Goal: Information Seeking & Learning: Learn about a topic

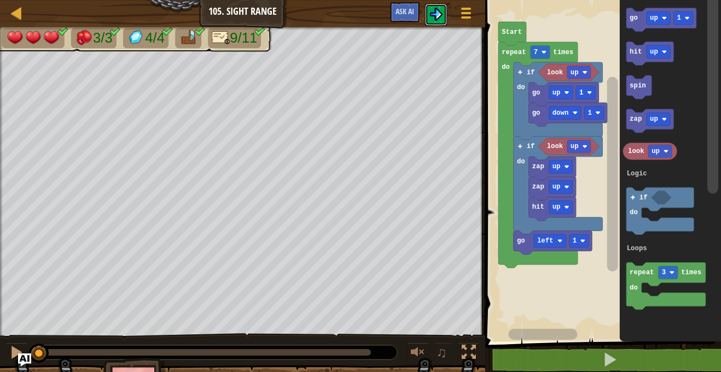
click at [433, 8] on img at bounding box center [435, 14] width 13 height 13
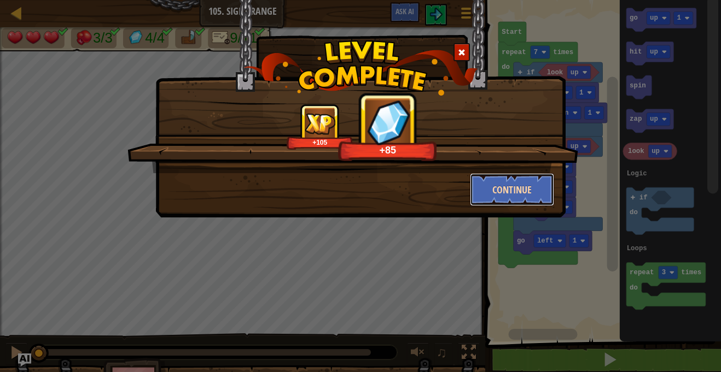
click at [529, 179] on button "Continue" at bounding box center [512, 189] width 85 height 33
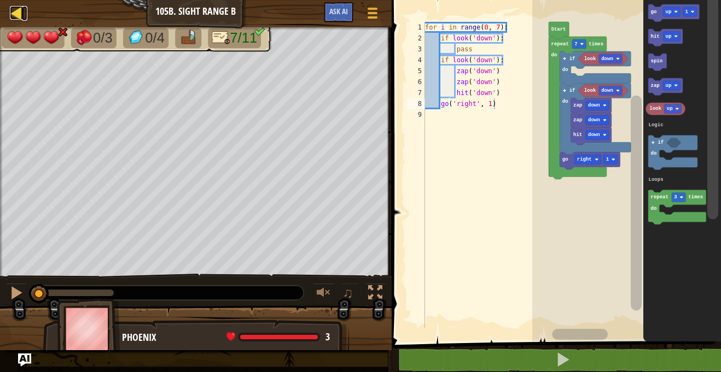
click at [16, 15] on div at bounding box center [17, 13] width 14 height 14
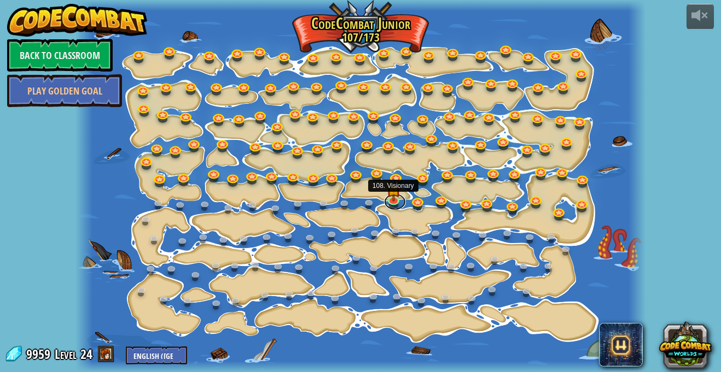
click at [396, 202] on link at bounding box center [395, 202] width 22 height 16
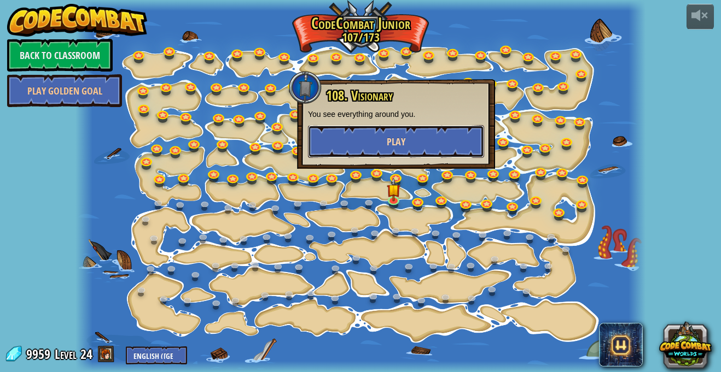
click at [416, 145] on button "Play" at bounding box center [396, 141] width 176 height 33
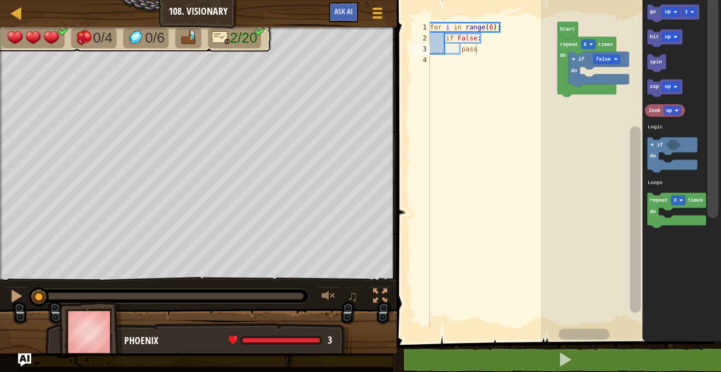
click at [676, 112] on image "Blockly Workspace" at bounding box center [676, 111] width 4 height 4
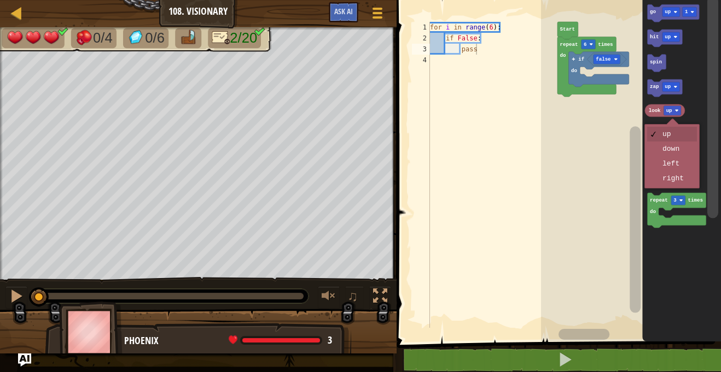
click at [680, 165] on icon "Blockly Workspace" at bounding box center [672, 154] width 50 height 35
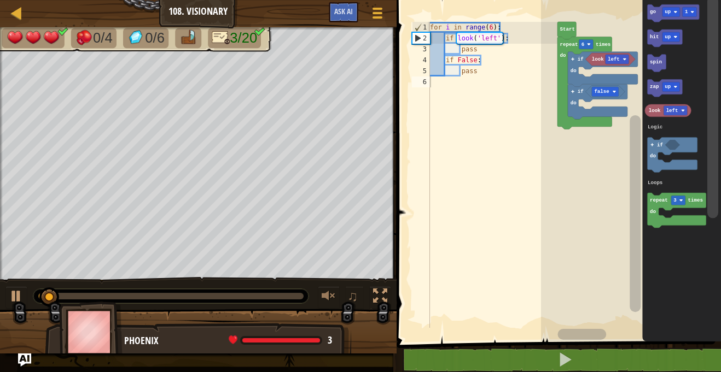
click at [0, 0] on div at bounding box center [0, 0] width 0 height 0
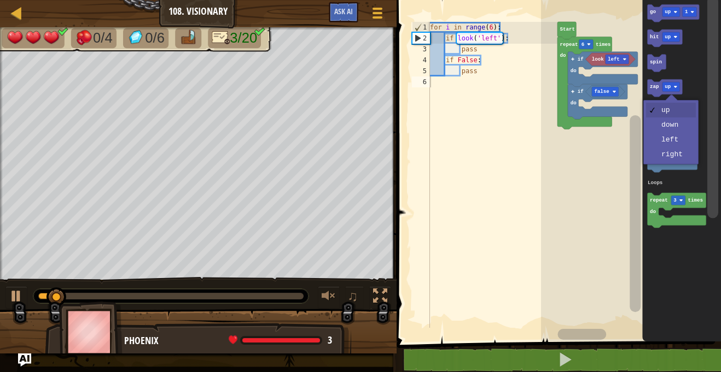
click at [673, 141] on icon "Blockly Workspace" at bounding box center [671, 145] width 15 height 10
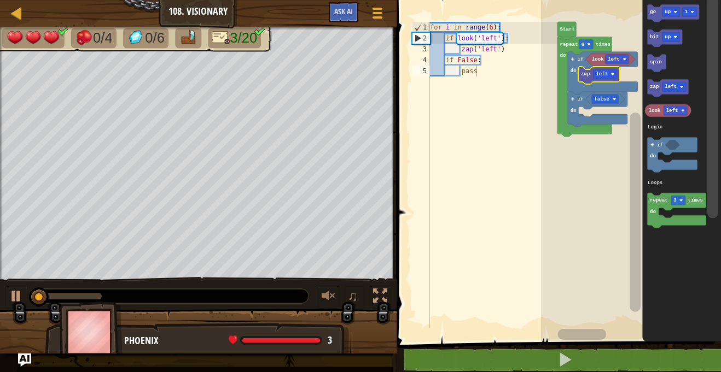
click at [652, 85] on text "zap" at bounding box center [654, 87] width 9 height 6
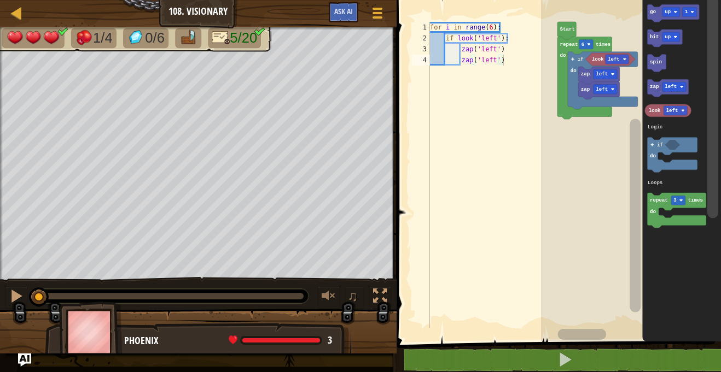
click at [675, 86] on text "left" at bounding box center [670, 87] width 12 height 6
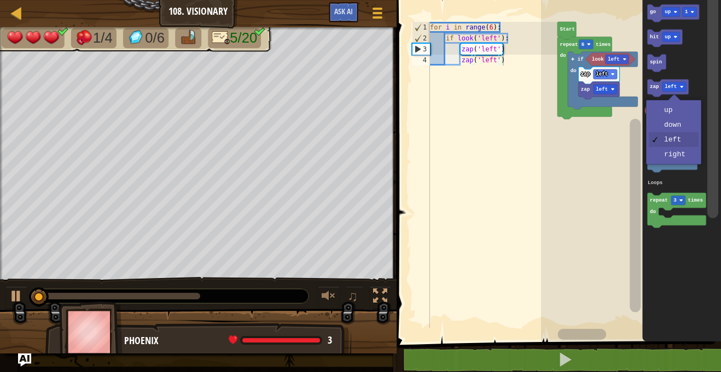
click at [698, 63] on icon "Blockly Workspace" at bounding box center [681, 168] width 79 height 347
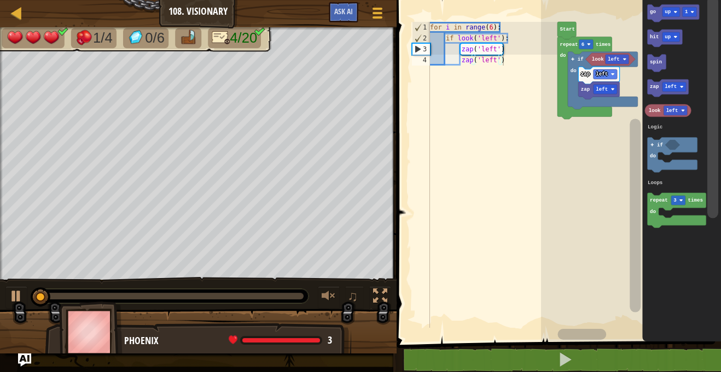
click at [665, 35] on text "up" at bounding box center [667, 37] width 6 height 6
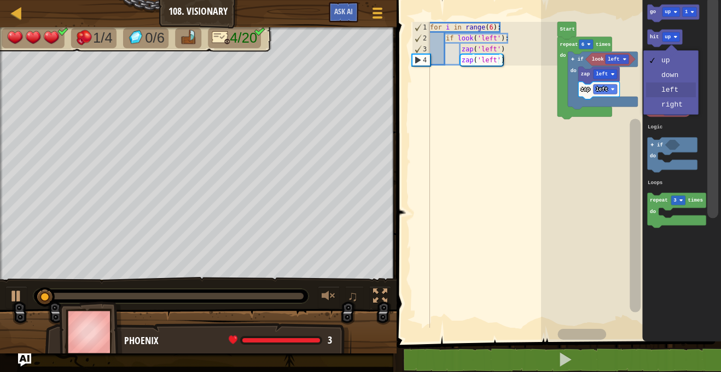
click at [676, 91] on rect "Blockly Workspace" at bounding box center [674, 87] width 24 height 10
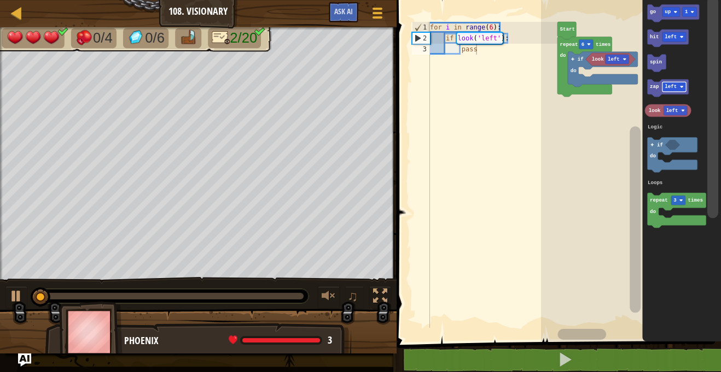
click at [0, 0] on div at bounding box center [0, 0] width 0 height 0
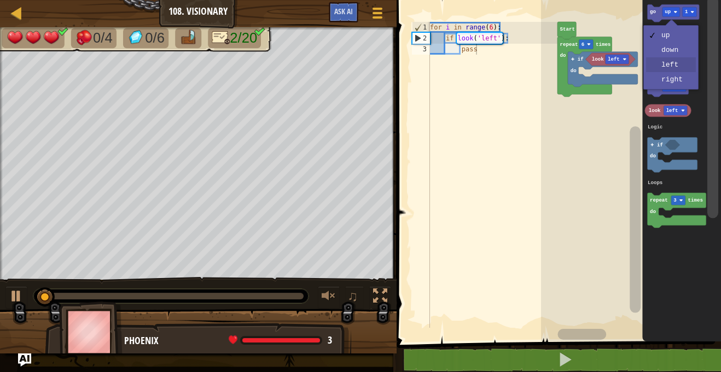
click at [679, 66] on icon "Blockly Workspace" at bounding box center [681, 168] width 79 height 347
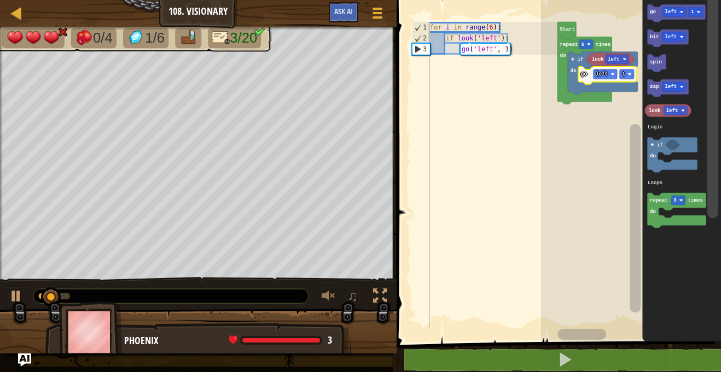
click at [580, 46] on rect "Blockly Workspace" at bounding box center [586, 44] width 14 height 10
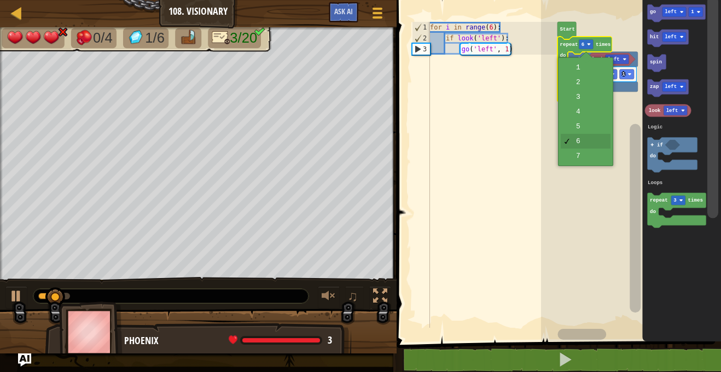
click at [579, 111] on rect "Blockly Workspace" at bounding box center [631, 168] width 180 height 347
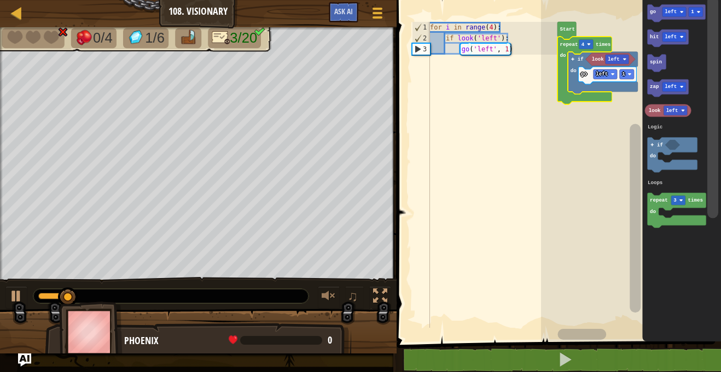
click at [0, 0] on div at bounding box center [0, 0] width 0 height 0
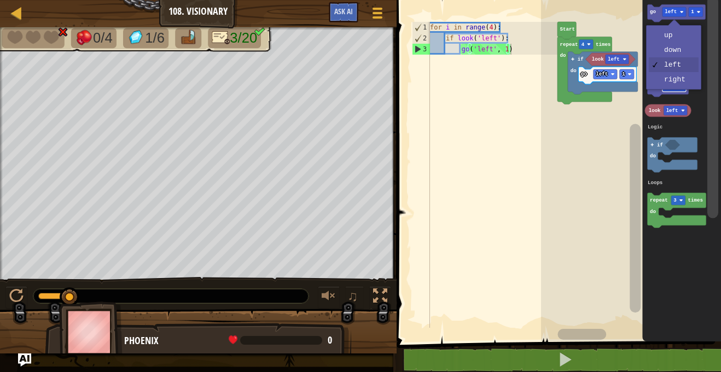
click at [677, 84] on rect "Blockly Workspace" at bounding box center [674, 87] width 24 height 10
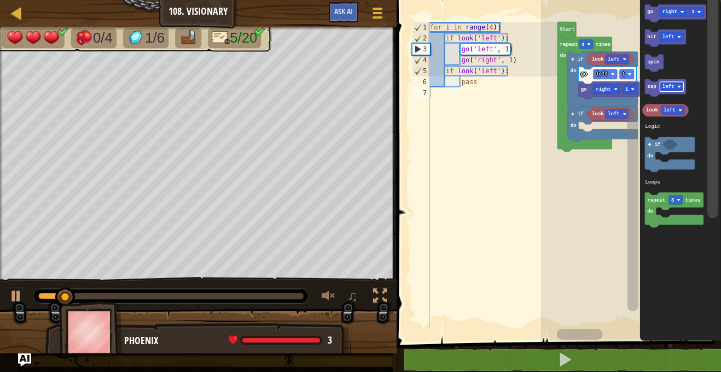
click at [646, 90] on icon "Blockly Workspace" at bounding box center [665, 87] width 41 height 17
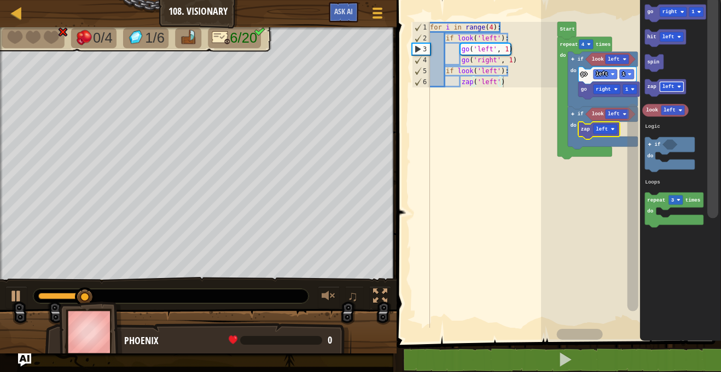
click at [650, 86] on text "zap" at bounding box center [651, 87] width 9 height 6
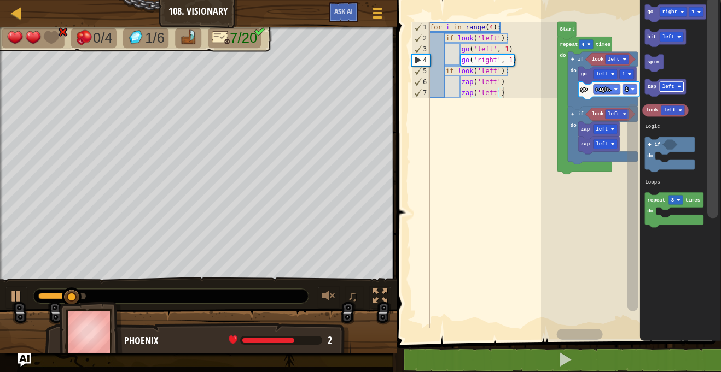
click at [650, 43] on icon "Blockly Workspace" at bounding box center [665, 38] width 41 height 17
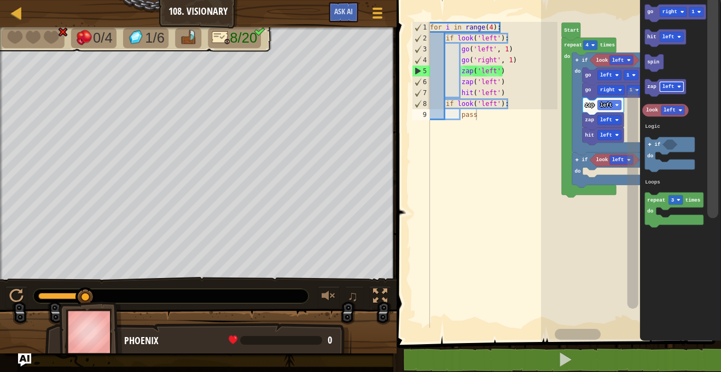
click at [0, 0] on div at bounding box center [0, 0] width 0 height 0
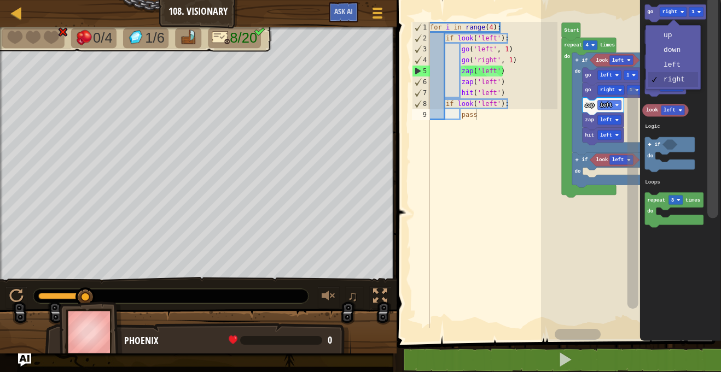
click at [457, 315] on div "for i in range ( 4 ) : if look ( 'left' ) : go ( 'left' , 1 ) go ( 'right' , 1 …" at bounding box center [493, 186] width 130 height 328
type textarea "pass"
click at [19, 10] on div at bounding box center [17, 13] width 14 height 14
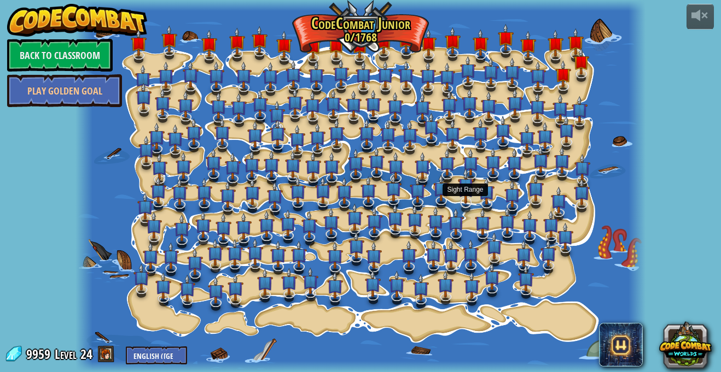
click at [465, 188] on img at bounding box center [466, 186] width 16 height 36
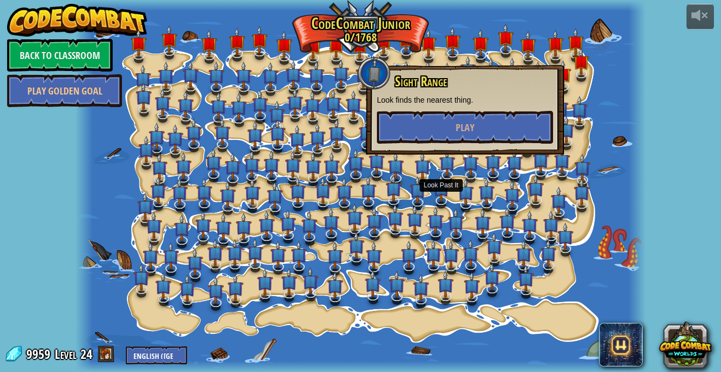
click at [431, 191] on div at bounding box center [360, 186] width 570 height 372
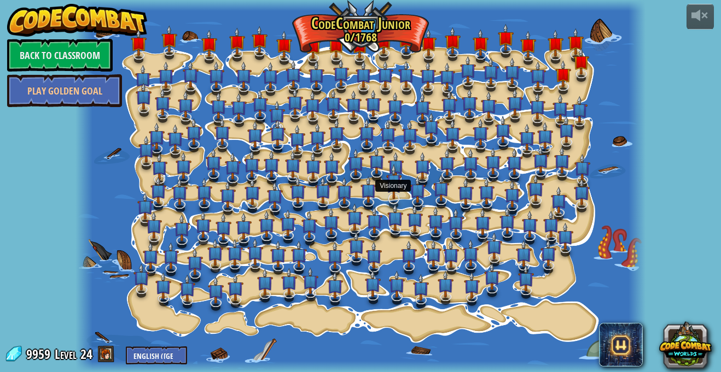
drag, startPoint x: 402, startPoint y: 193, endPoint x: 392, endPoint y: 196, distance: 10.9
click at [392, 196] on div "Step Change Change step arguments. Play Go Smart Now we're really walking! Play…" at bounding box center [360, 186] width 570 height 372
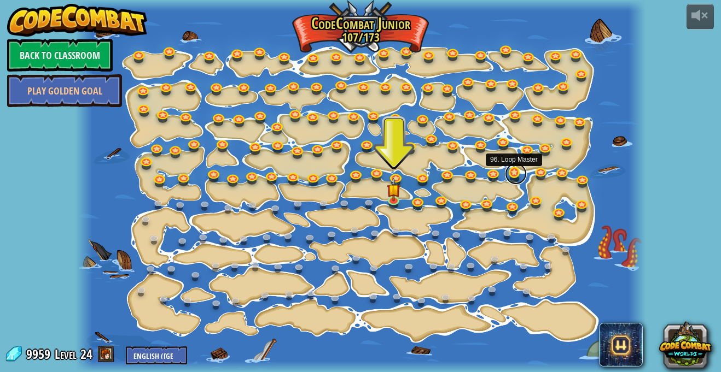
click at [513, 172] on link at bounding box center [516, 174] width 22 height 22
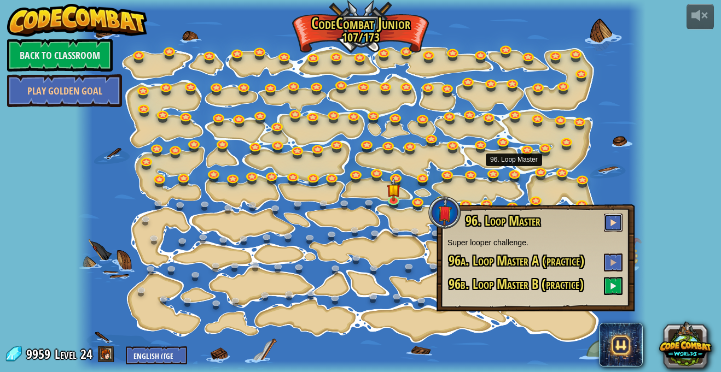
click at [613, 218] on button at bounding box center [613, 223] width 19 height 18
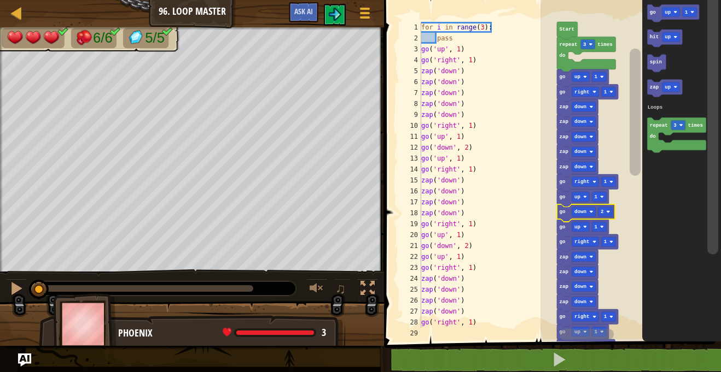
click at [613, 218] on icon "Blockly Workspace" at bounding box center [586, 213] width 58 height 17
click at [20, 13] on div at bounding box center [17, 13] width 14 height 14
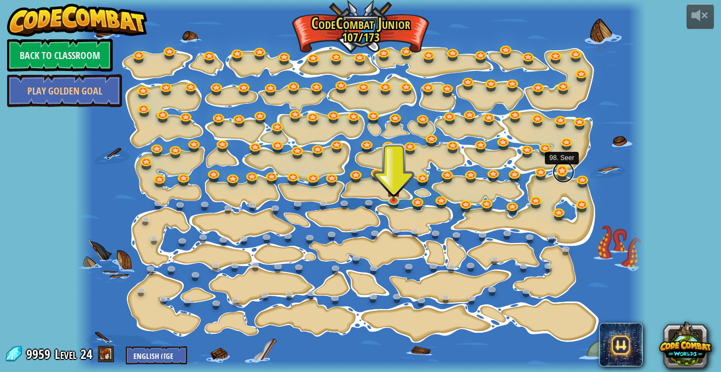
click at [559, 170] on link at bounding box center [563, 172] width 22 height 22
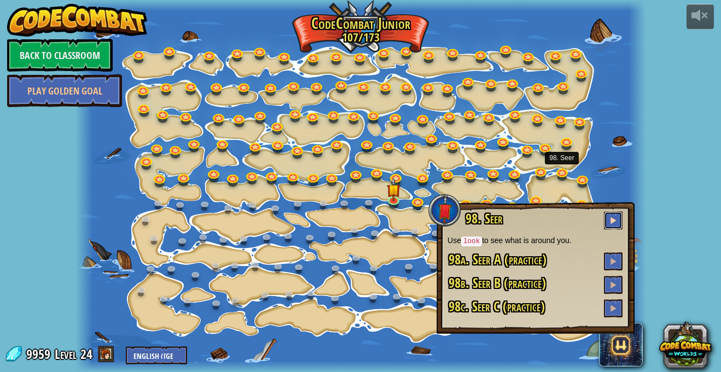
click at [610, 215] on button at bounding box center [613, 221] width 19 height 18
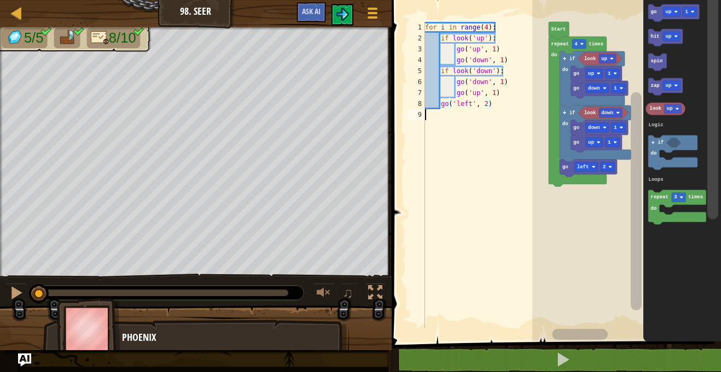
click at [446, 175] on div "for i in range ( 4 ) : if look ( 'up' ) : go ( 'up' , 1 ) go ( 'down' , 1 ) if …" at bounding box center [486, 186] width 126 height 328
click at [19, 8] on div at bounding box center [17, 13] width 14 height 14
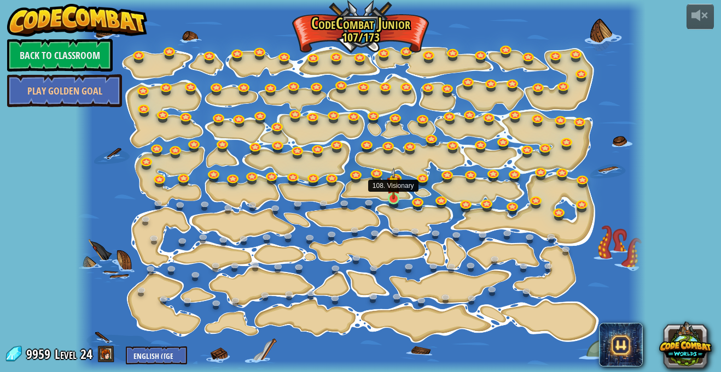
click at [399, 178] on img at bounding box center [394, 184] width 14 height 32
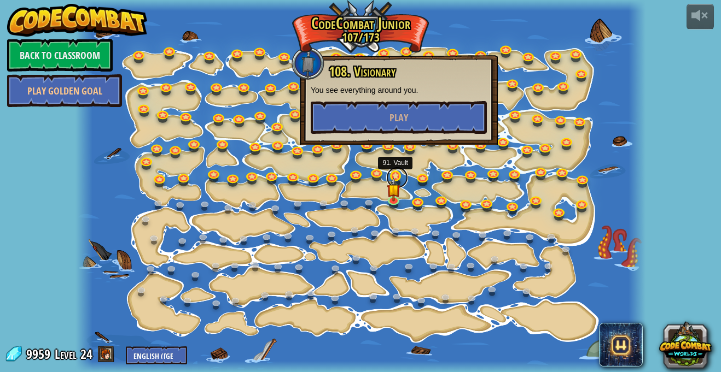
click at [394, 173] on link at bounding box center [397, 178] width 22 height 22
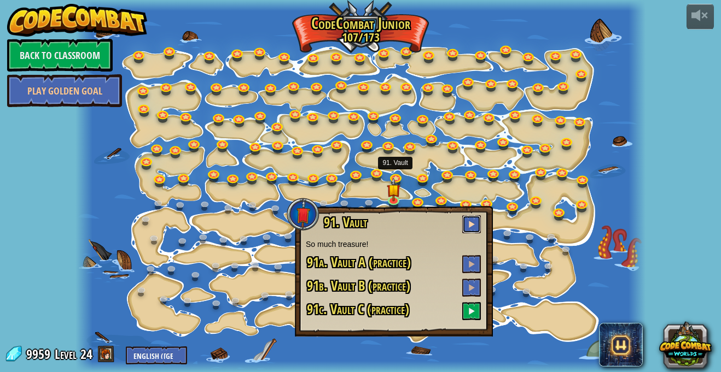
click at [472, 228] on span at bounding box center [472, 224] width 8 height 8
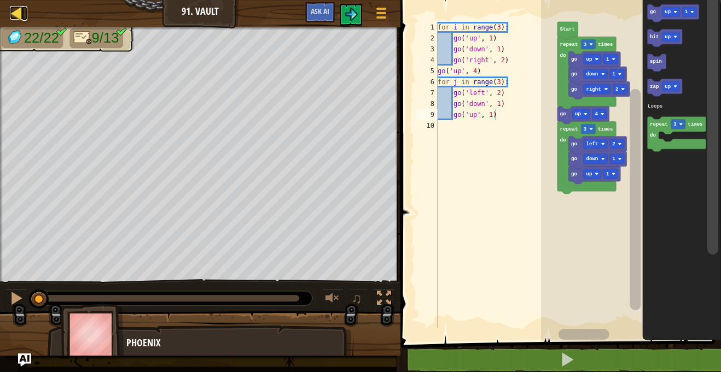
click at [19, 17] on div at bounding box center [17, 13] width 14 height 14
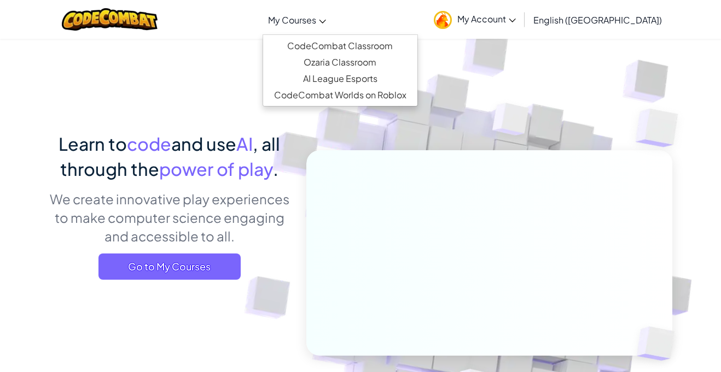
click at [331, 11] on link "My Courses" at bounding box center [296, 20] width 69 height 30
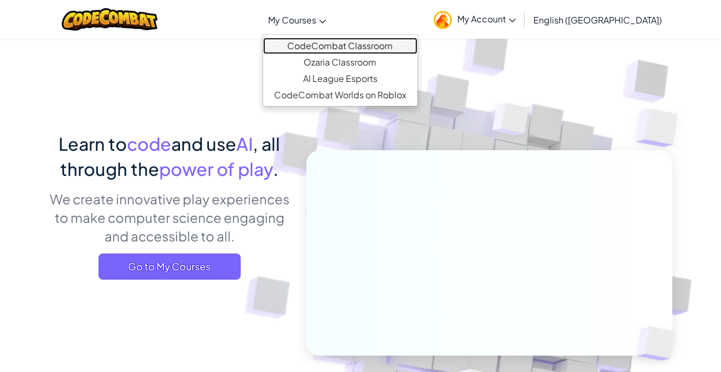
click at [376, 44] on link "CodeCombat Classroom" at bounding box center [340, 46] width 154 height 16
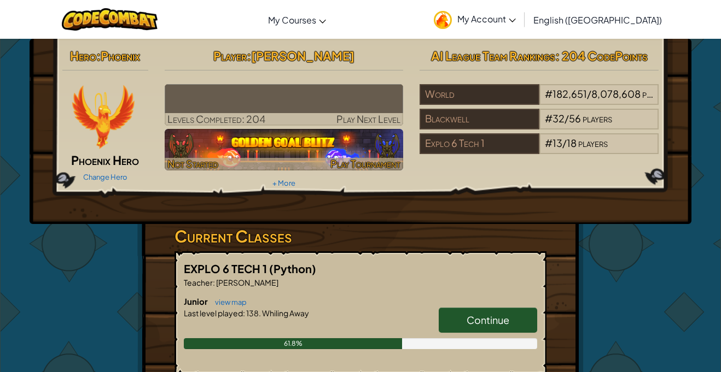
click at [322, 154] on img at bounding box center [284, 150] width 239 height 42
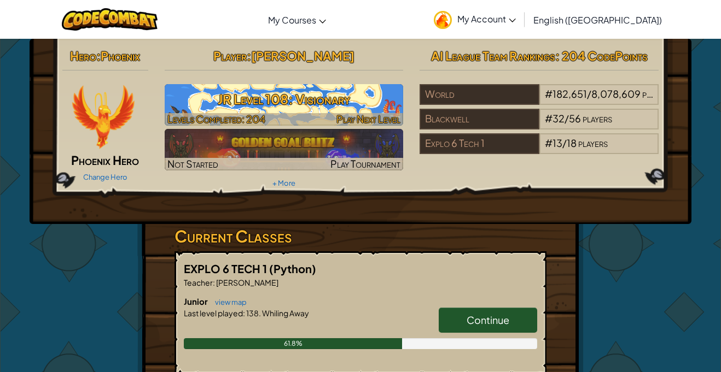
click at [240, 110] on h3 "JR Level 108: Visionary" at bounding box center [284, 99] width 239 height 25
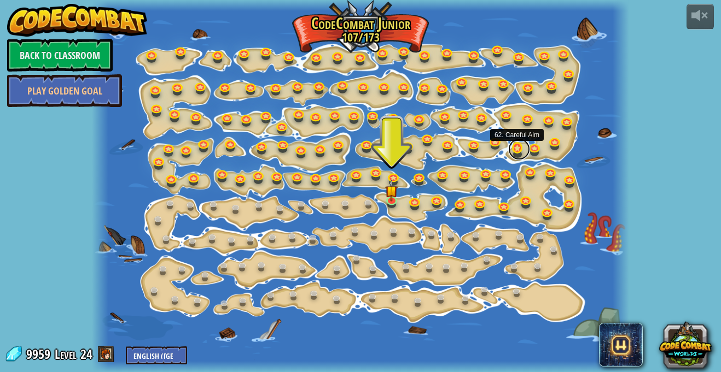
click at [523, 146] on link at bounding box center [519, 149] width 22 height 22
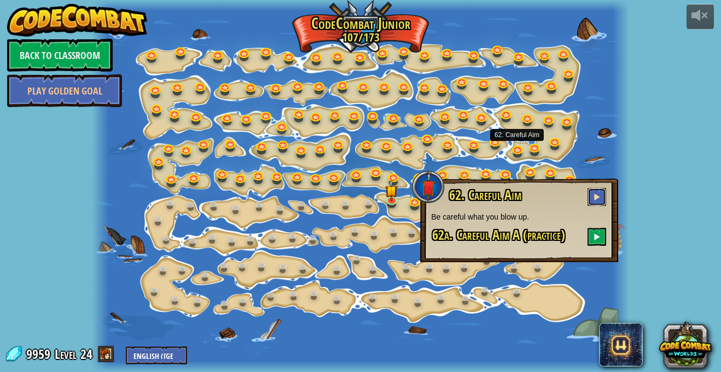
click at [600, 188] on button at bounding box center [596, 197] width 19 height 18
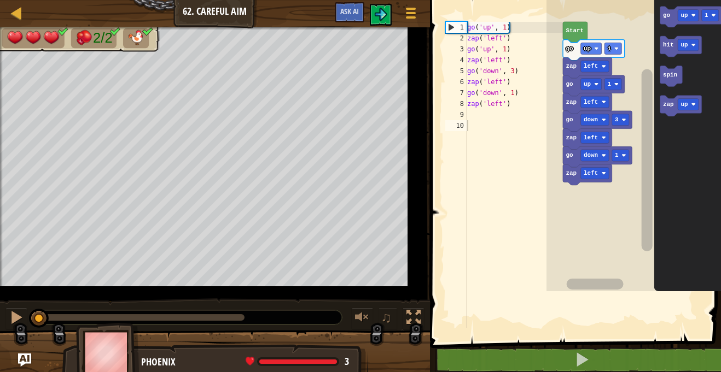
click at [593, 181] on rect "Blockly Workspace" at bounding box center [641, 143] width 190 height 297
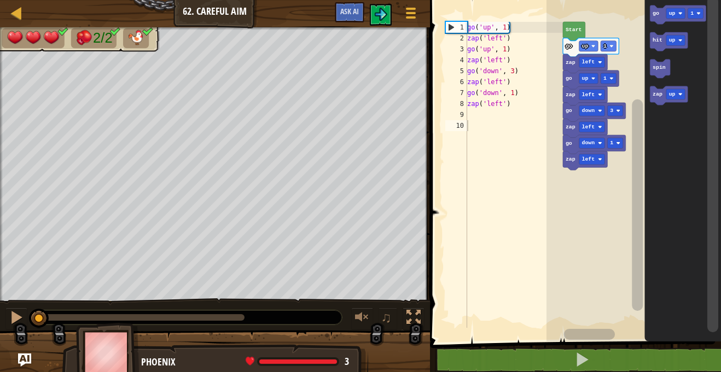
click at [593, 181] on rect "Blockly Workspace" at bounding box center [633, 168] width 174 height 347
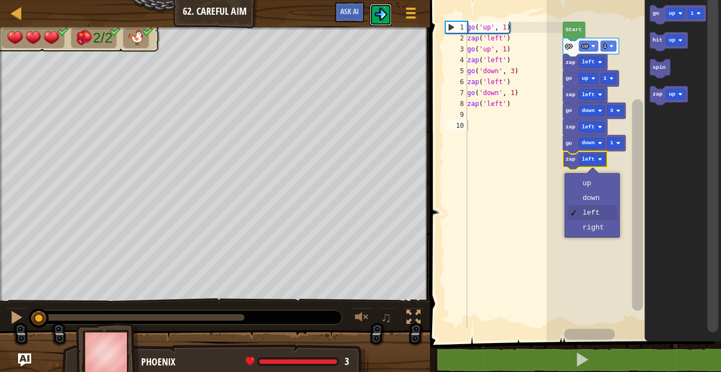
click at [378, 9] on img at bounding box center [380, 14] width 13 height 13
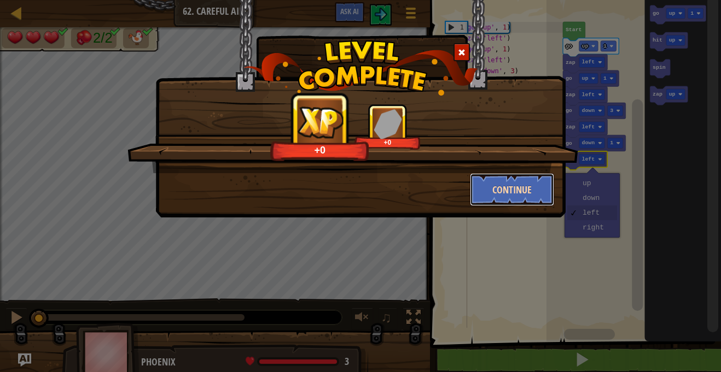
click at [521, 191] on button "Continue" at bounding box center [512, 189] width 85 height 33
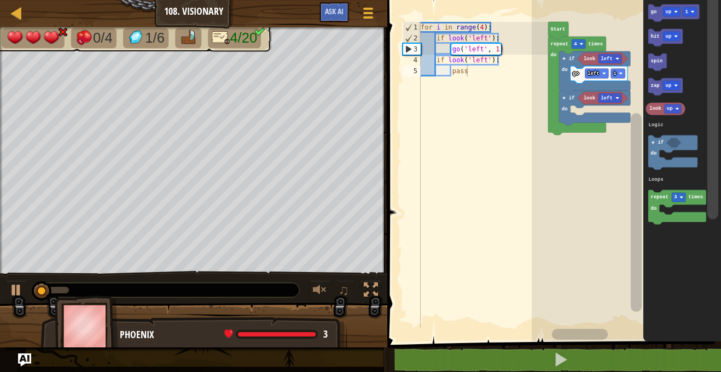
click at [673, 35] on rect "Blockly Workspace" at bounding box center [671, 36] width 17 height 9
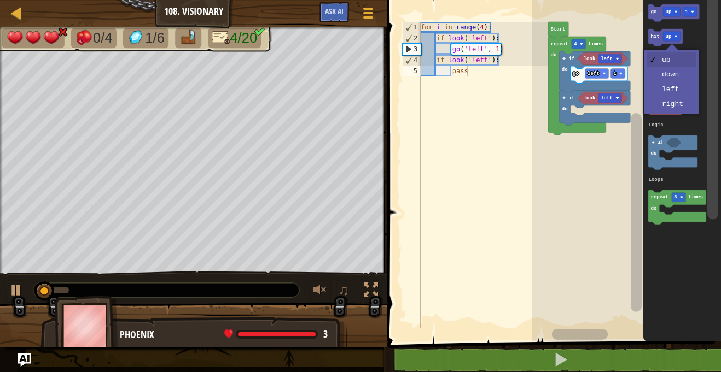
click at [675, 93] on icon "Blockly Workspace" at bounding box center [665, 86] width 34 height 17
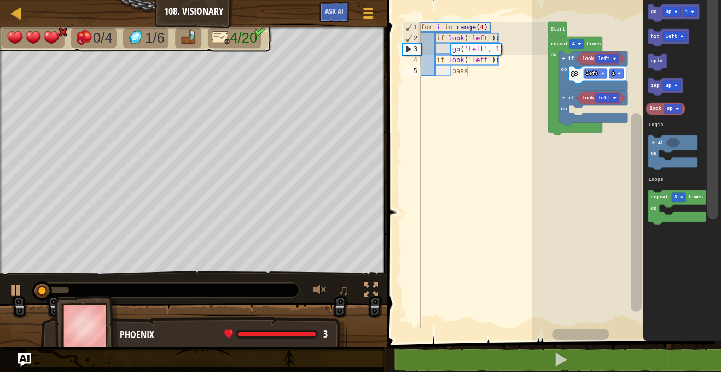
click at [653, 34] on text "hit" at bounding box center [655, 36] width 9 height 5
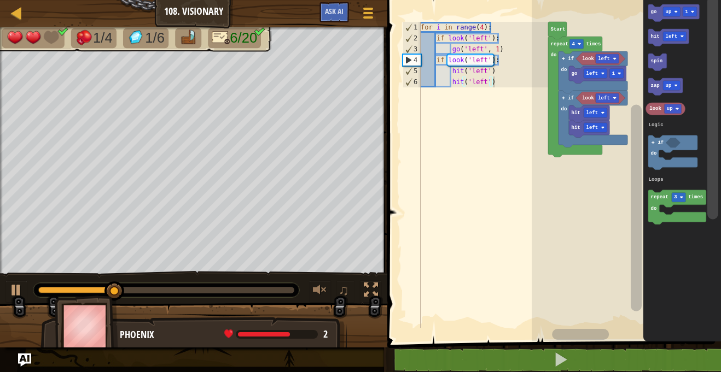
click at [0, 0] on div at bounding box center [0, 0] width 0 height 0
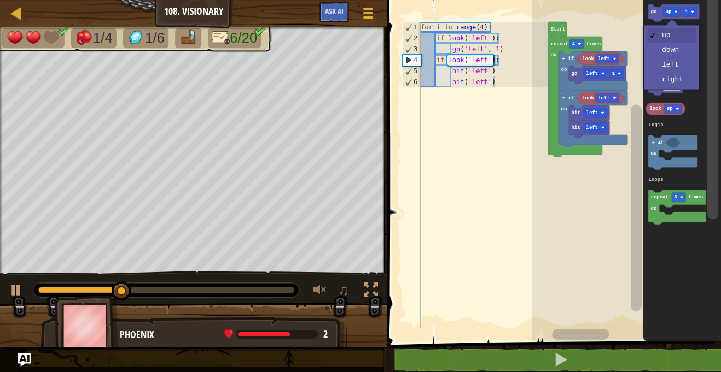
click at [679, 81] on rect "Blockly Workspace" at bounding box center [671, 85] width 17 height 9
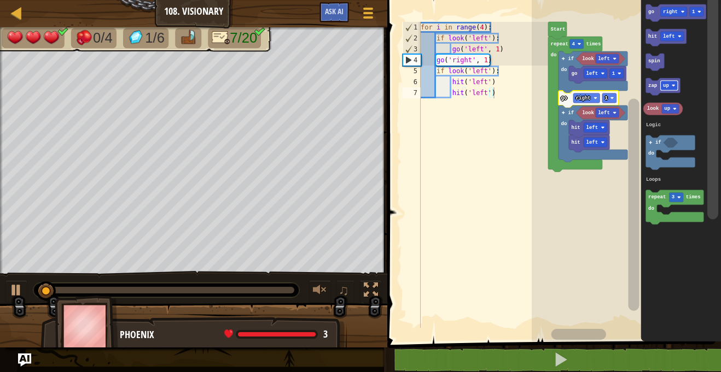
click at [0, 0] on div at bounding box center [0, 0] width 0 height 0
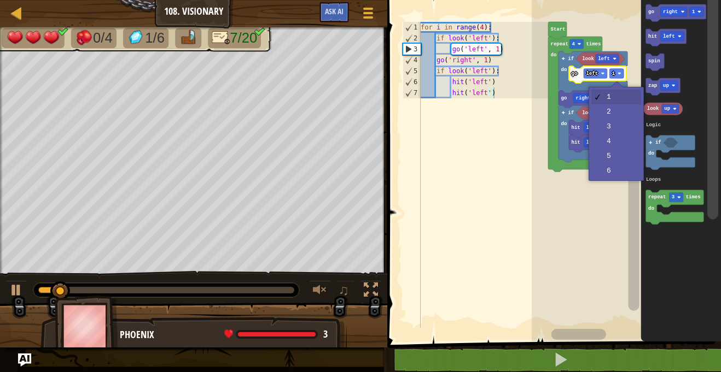
click at [617, 125] on rect "Blockly Workspace" at bounding box center [626, 168] width 189 height 347
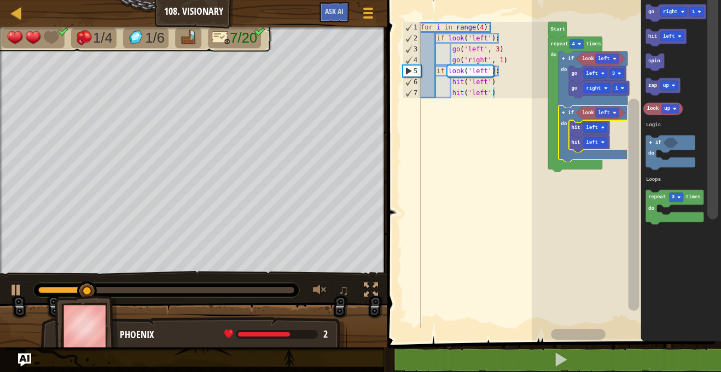
click at [0, 0] on div at bounding box center [0, 0] width 0 height 0
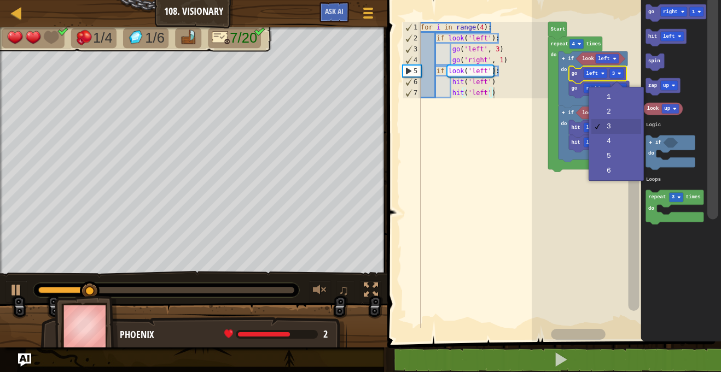
click at [612, 111] on rect "Blockly Workspace" at bounding box center [607, 112] width 24 height 9
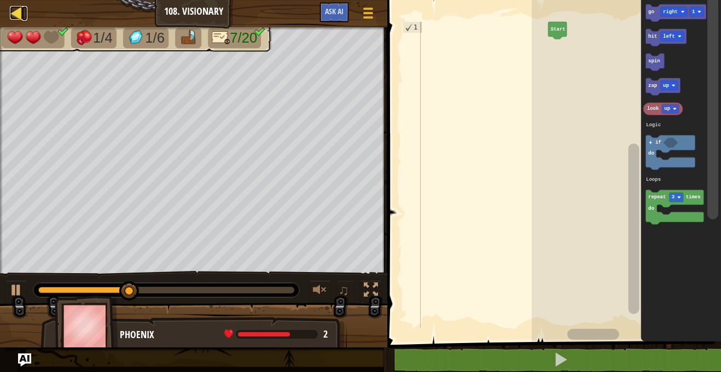
click at [20, 15] on div at bounding box center [17, 13] width 14 height 14
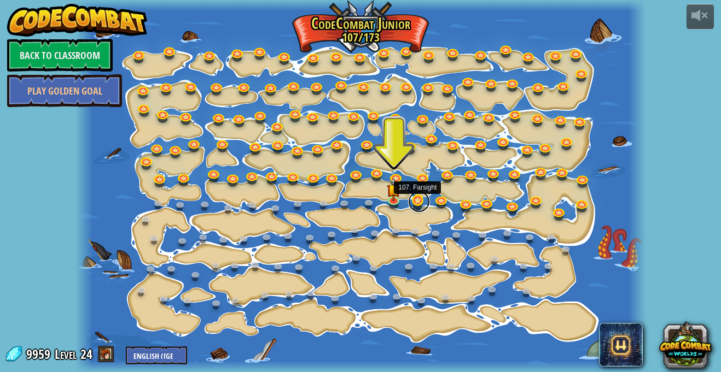
click at [414, 203] on link at bounding box center [419, 202] width 22 height 22
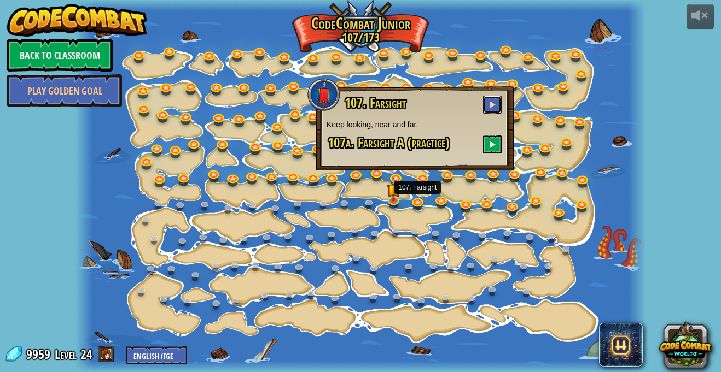
click at [483, 108] on button at bounding box center [492, 105] width 19 height 18
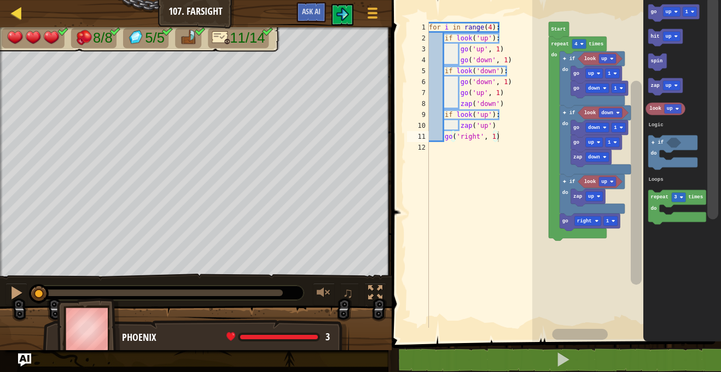
click at [24, 5] on div "Map" at bounding box center [24, 13] width 5 height 27
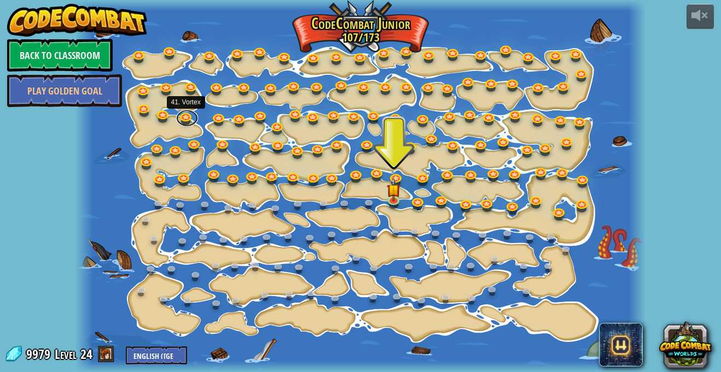
click at [187, 116] on link at bounding box center [187, 118] width 22 height 16
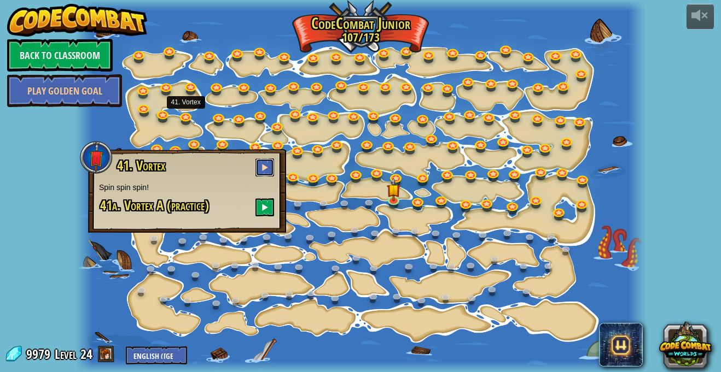
click at [267, 170] on span at bounding box center [265, 168] width 8 height 8
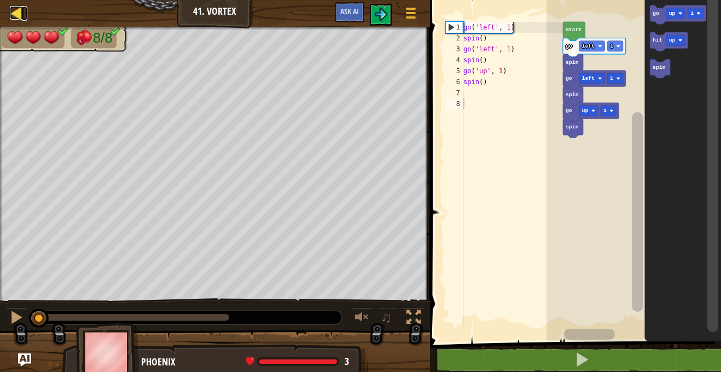
click at [13, 12] on div at bounding box center [17, 13] width 14 height 14
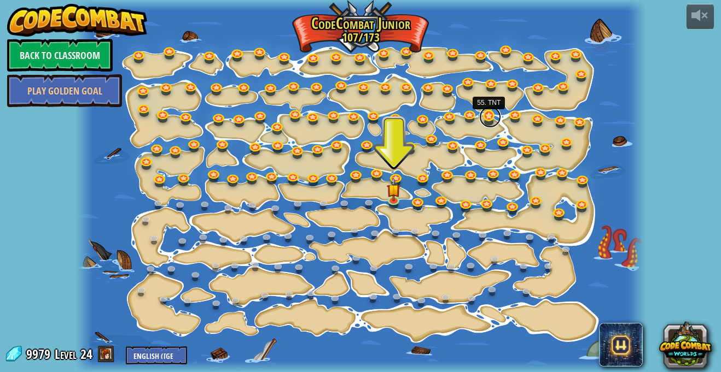
click at [488, 113] on link at bounding box center [490, 117] width 22 height 22
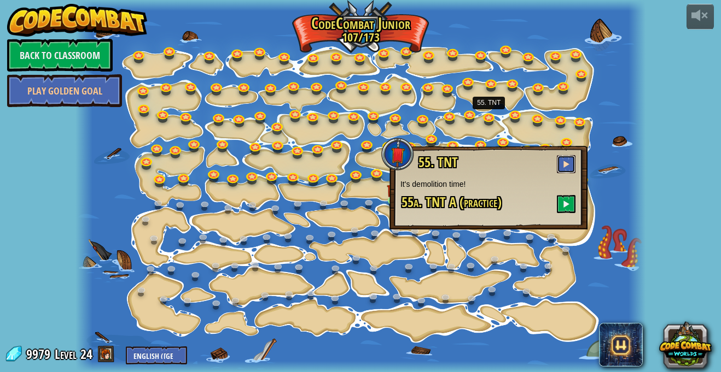
click at [569, 163] on span at bounding box center [566, 164] width 8 height 8
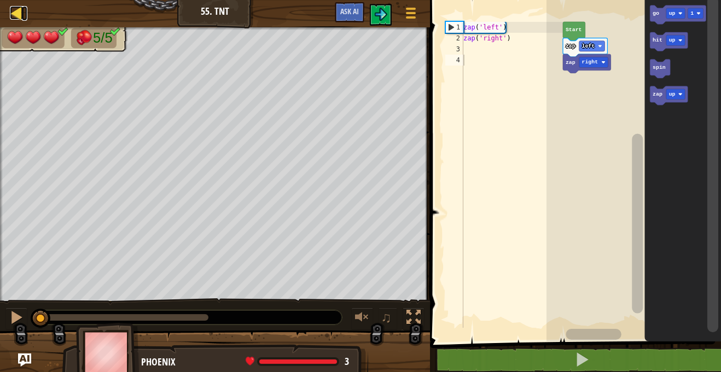
click at [17, 8] on div at bounding box center [17, 13] width 14 height 14
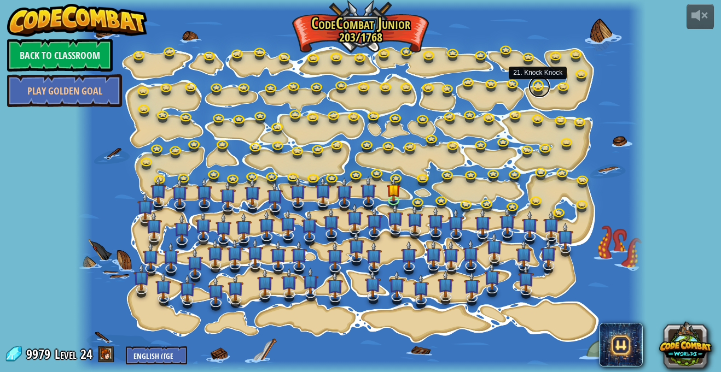
click at [538, 92] on link at bounding box center [539, 87] width 22 height 22
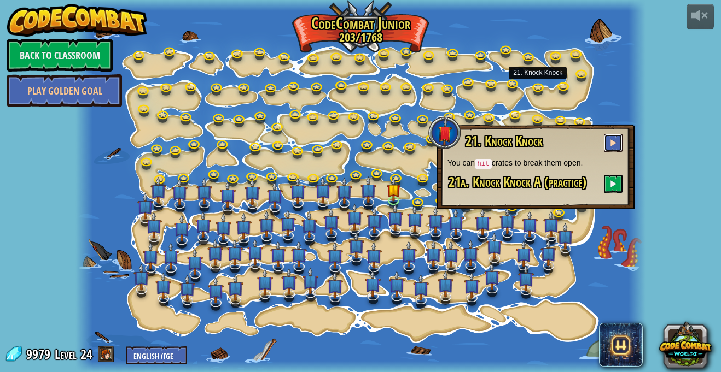
click at [617, 142] on button at bounding box center [613, 143] width 19 height 18
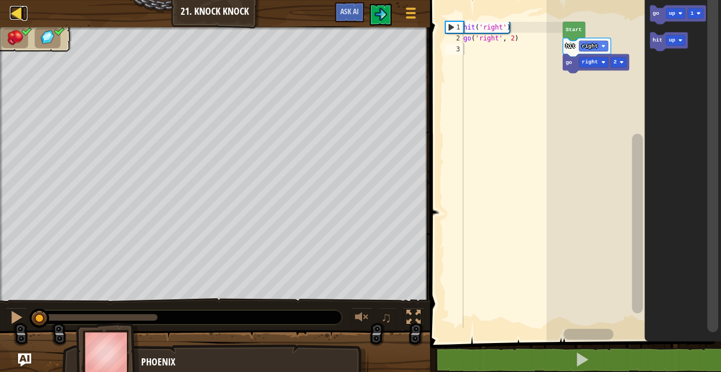
click at [19, 8] on div at bounding box center [17, 13] width 14 height 14
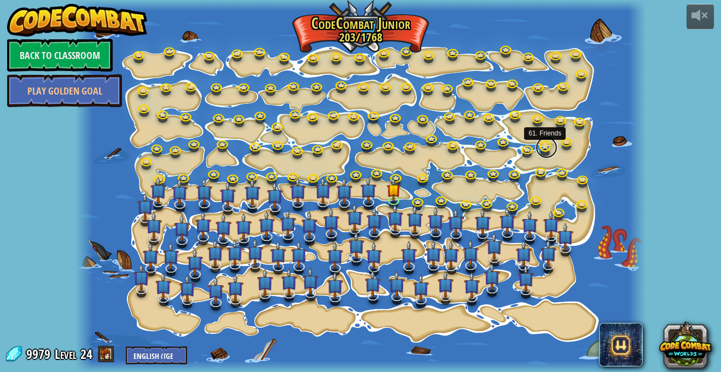
click at [547, 148] on link at bounding box center [546, 148] width 22 height 22
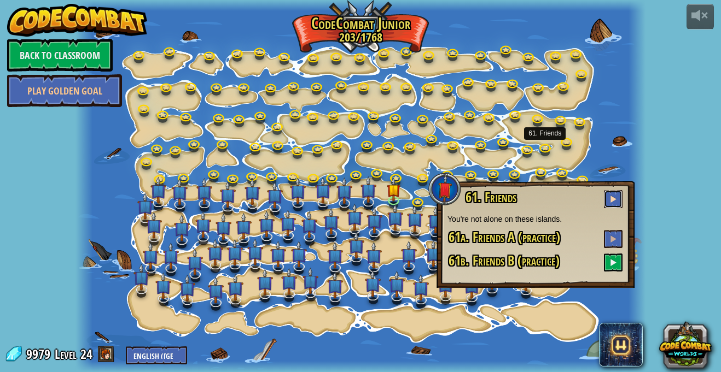
click at [622, 195] on button at bounding box center [613, 199] width 19 height 18
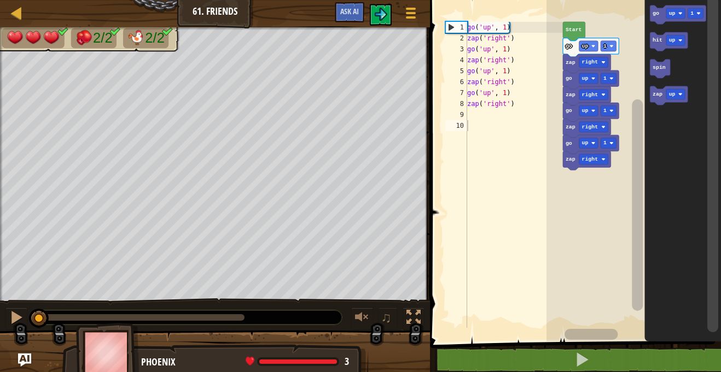
click at [598, 184] on rect "Blockly Workspace" at bounding box center [633, 168] width 174 height 347
click at [12, 11] on div at bounding box center [17, 13] width 14 height 14
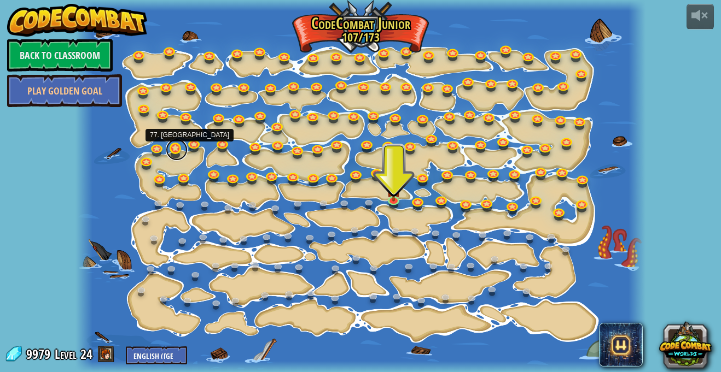
click at [175, 156] on link at bounding box center [177, 150] width 22 height 22
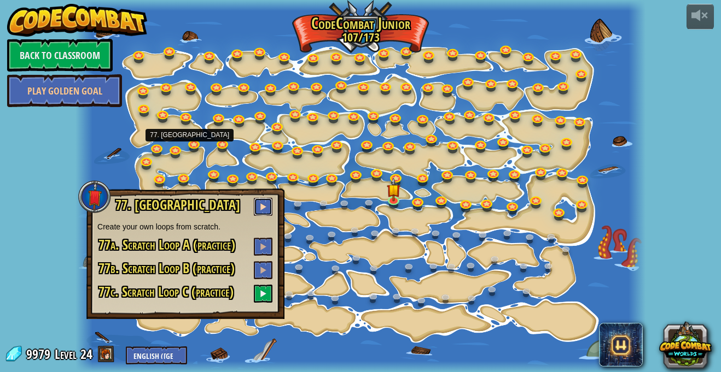
click at [262, 207] on span at bounding box center [263, 207] width 8 height 8
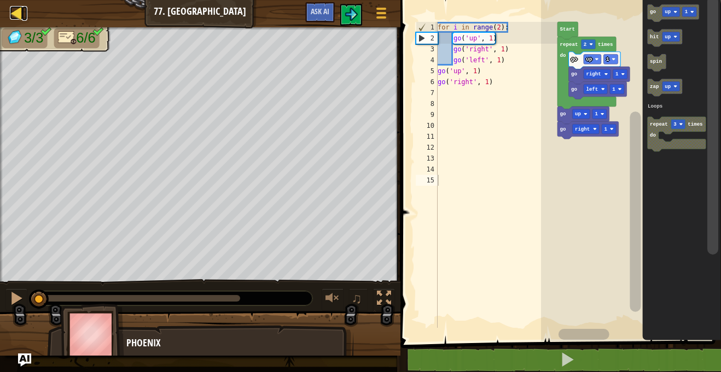
click at [16, 10] on div at bounding box center [17, 13] width 14 height 14
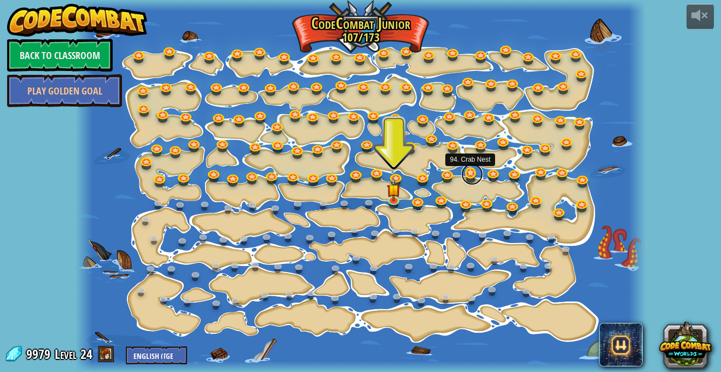
click at [475, 179] on link at bounding box center [472, 175] width 22 height 22
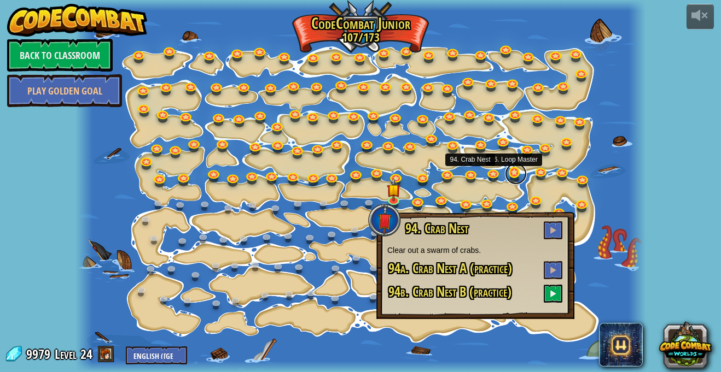
click at [513, 179] on link at bounding box center [516, 174] width 22 height 22
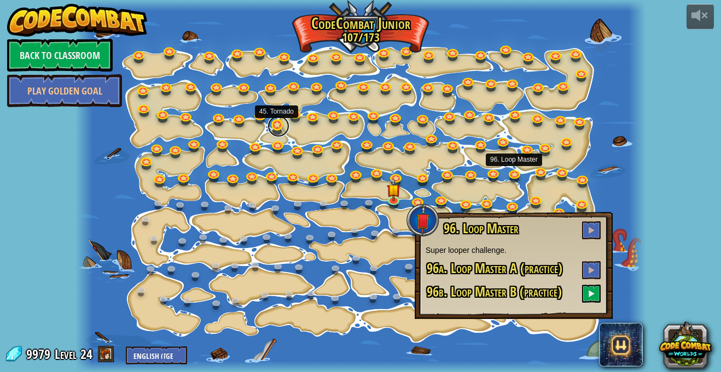
click at [274, 125] on link at bounding box center [278, 126] width 22 height 22
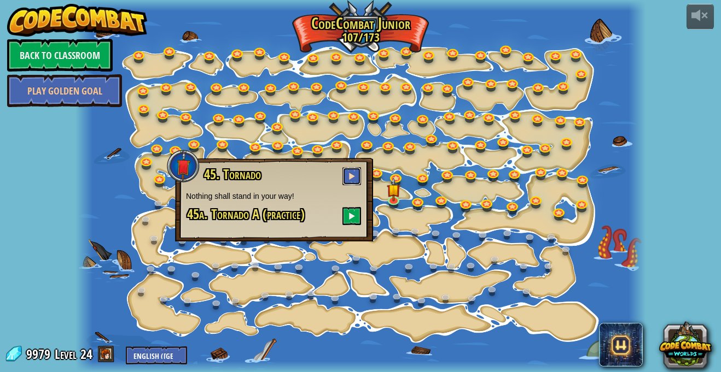
click at [355, 175] on span at bounding box center [352, 176] width 8 height 8
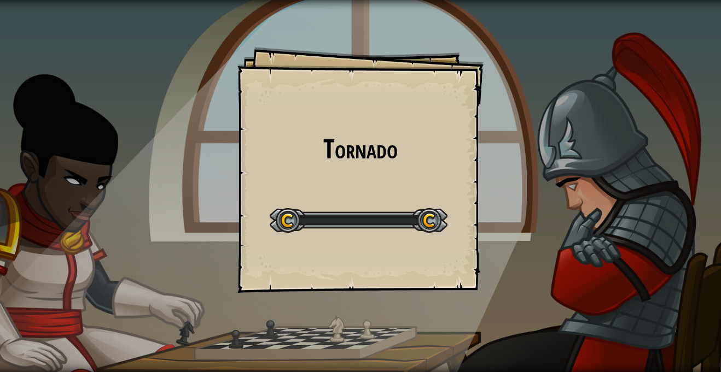
click at [355, 175] on div "Tornado Goals Start Level Error loading from server. Try refreshing the page. Y…" at bounding box center [360, 170] width 246 height 246
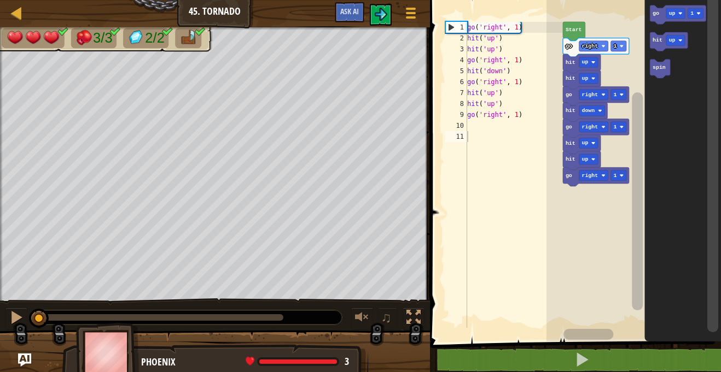
click at [202, 3] on div "Map Junior 45. Tornado Game Menu Ask AI" at bounding box center [215, 13] width 430 height 27
drag, startPoint x: 170, startPoint y: 12, endPoint x: 163, endPoint y: 10, distance: 7.3
click at [163, 10] on div "Map Junior 45. Tornado Game Menu Ask AI" at bounding box center [215, 13] width 430 height 27
click at [20, 17] on div at bounding box center [17, 13] width 14 height 14
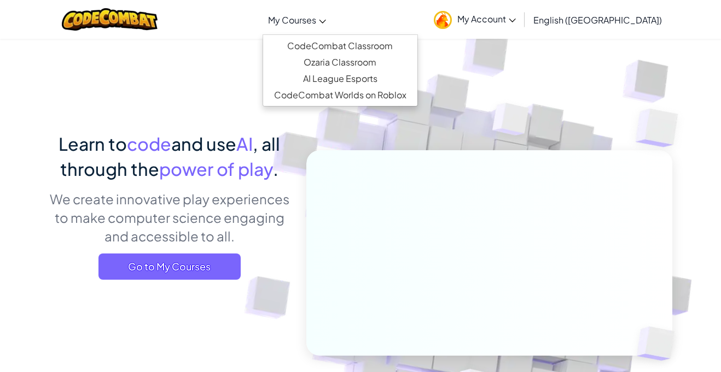
click at [316, 21] on span "My Courses" at bounding box center [292, 19] width 48 height 11
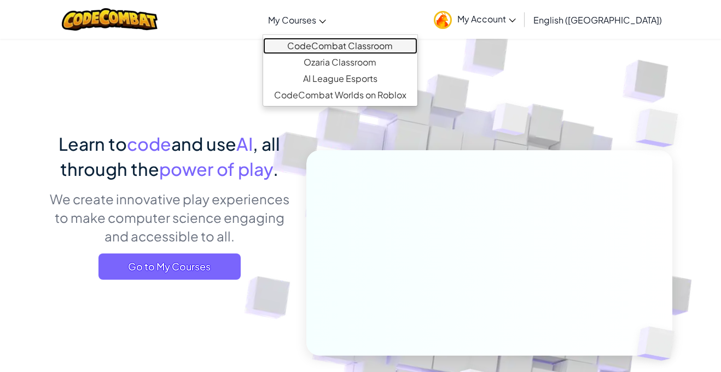
click at [358, 44] on link "CodeCombat Classroom" at bounding box center [340, 46] width 154 height 16
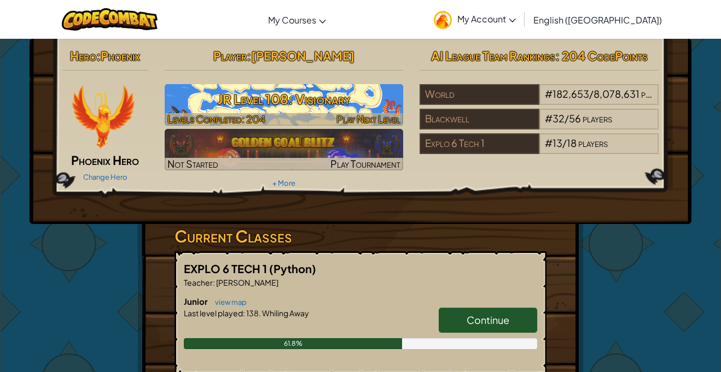
click at [361, 96] on h3 "JR Level 108: Visionary" at bounding box center [284, 99] width 239 height 25
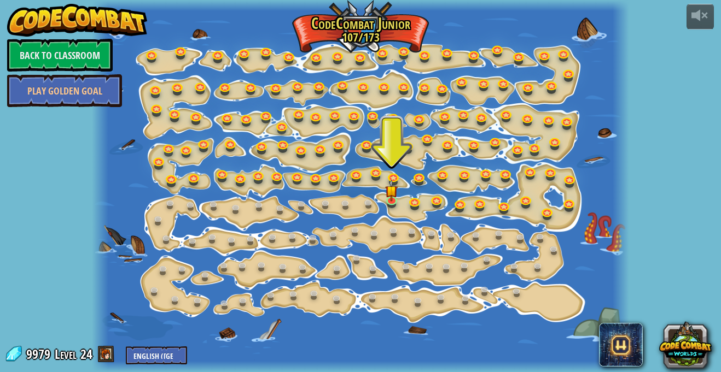
click at [479, 156] on div at bounding box center [360, 186] width 537 height 372
click at [550, 147] on link at bounding box center [556, 142] width 22 height 22
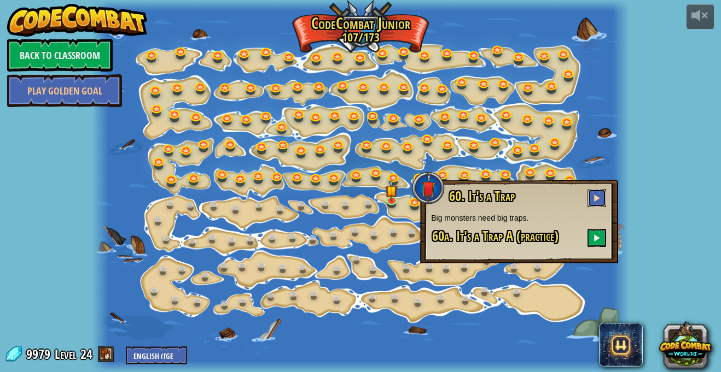
click at [591, 196] on button at bounding box center [596, 198] width 19 height 18
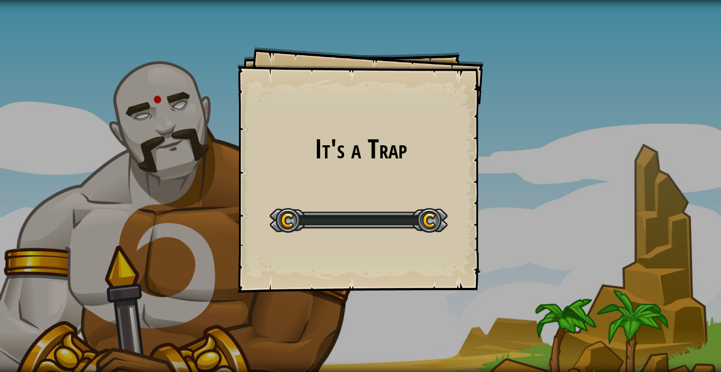
click at [591, 196] on div "It's a Trap Goals Start Level Error loading from server. Try refreshing the pag…" at bounding box center [360, 186] width 721 height 372
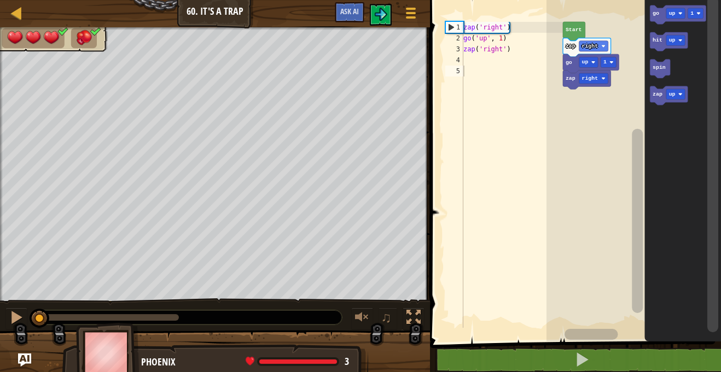
click at [591, 196] on rect "Blockly Workspace" at bounding box center [633, 168] width 174 height 347
click at [382, 4] on button at bounding box center [381, 15] width 22 height 22
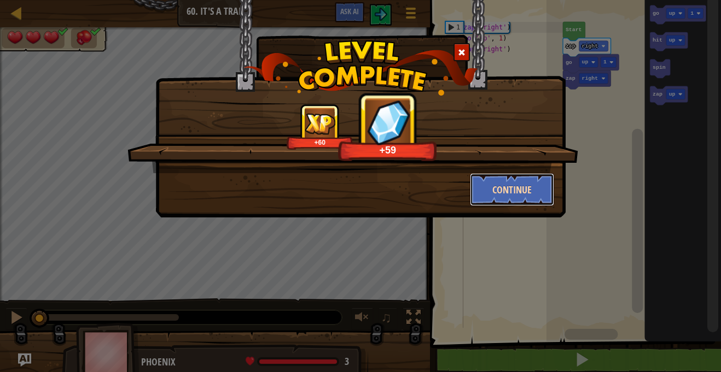
click at [516, 200] on button "Continue" at bounding box center [512, 189] width 85 height 33
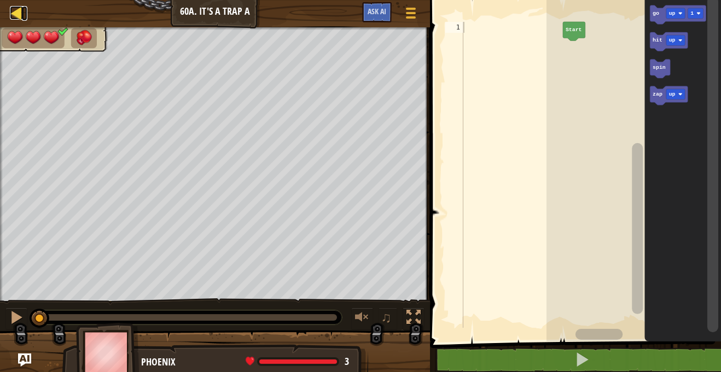
click at [24, 9] on link "Map" at bounding box center [24, 13] width 5 height 15
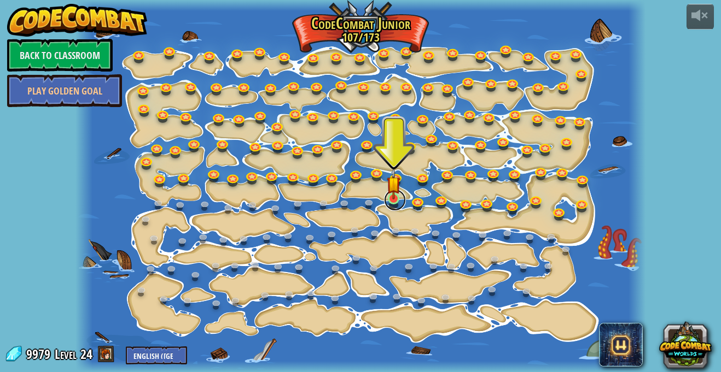
click at [387, 202] on link at bounding box center [395, 200] width 22 height 22
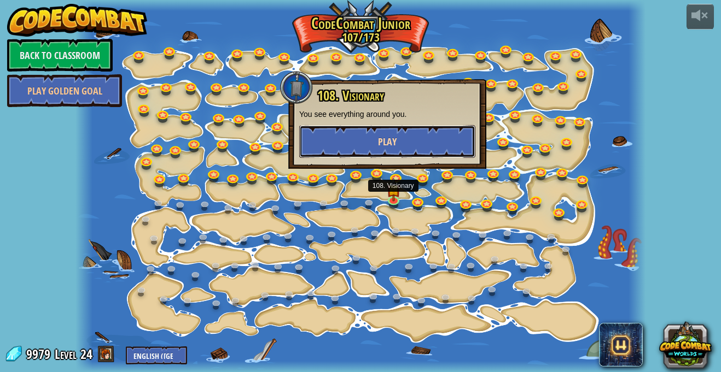
click at [376, 131] on button "Play" at bounding box center [387, 141] width 176 height 33
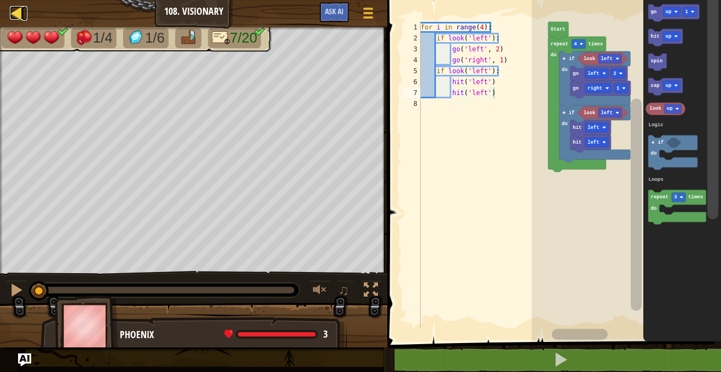
click at [13, 10] on div at bounding box center [17, 13] width 14 height 14
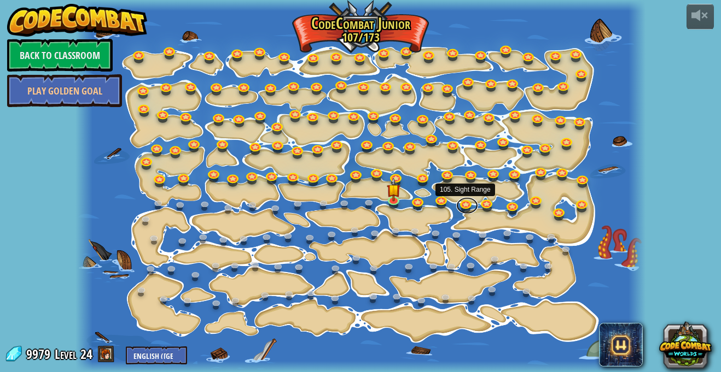
click at [470, 201] on link at bounding box center [467, 206] width 22 height 16
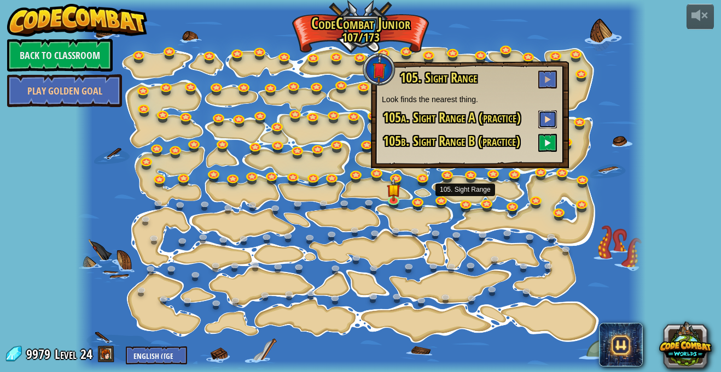
click at [546, 117] on span at bounding box center [548, 119] width 8 height 8
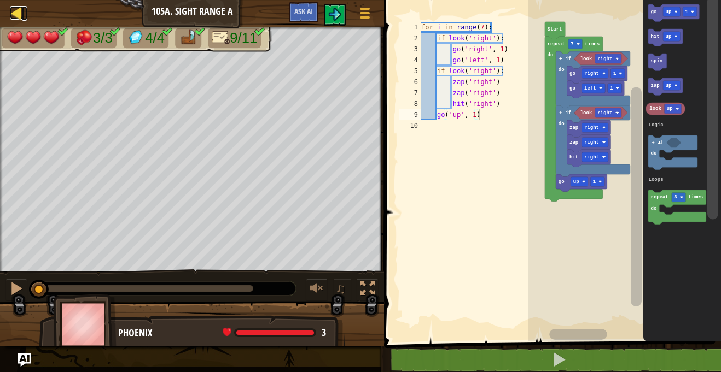
click at [19, 15] on div at bounding box center [17, 13] width 14 height 14
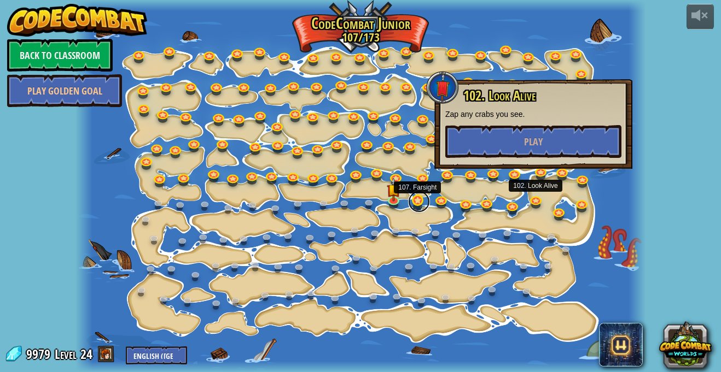
click at [421, 199] on link at bounding box center [419, 202] width 22 height 22
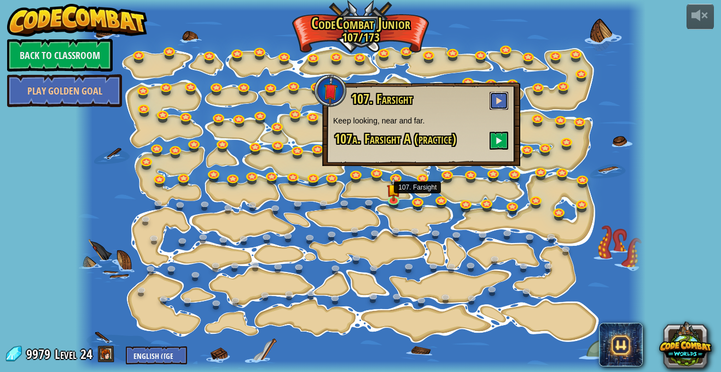
click at [501, 105] on button at bounding box center [498, 101] width 19 height 18
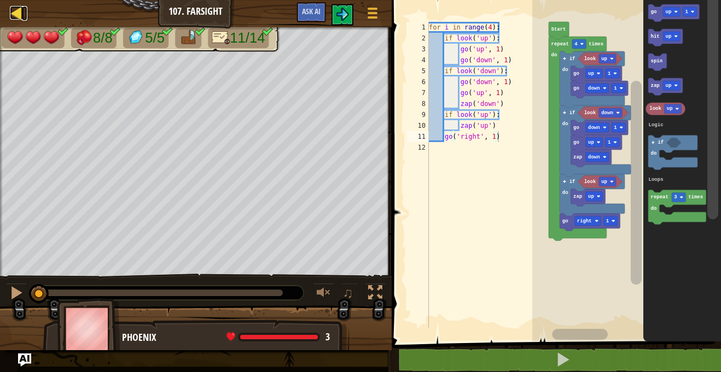
click at [13, 9] on div at bounding box center [17, 13] width 14 height 14
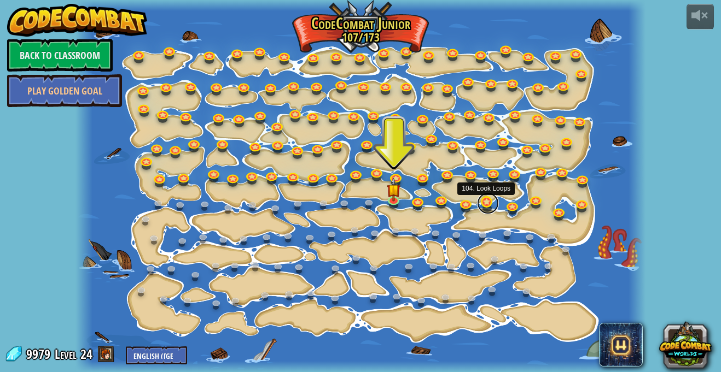
click at [485, 205] on link at bounding box center [488, 203] width 22 height 22
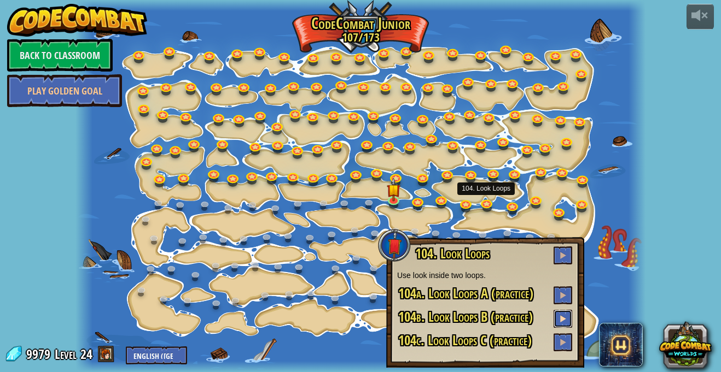
click at [570, 323] on button at bounding box center [562, 319] width 19 height 18
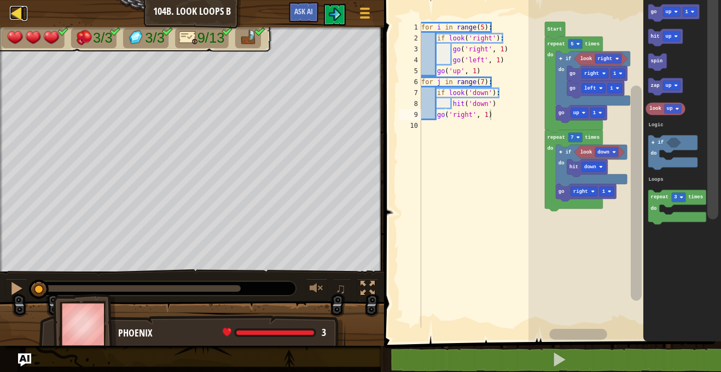
click at [18, 11] on div at bounding box center [17, 13] width 14 height 14
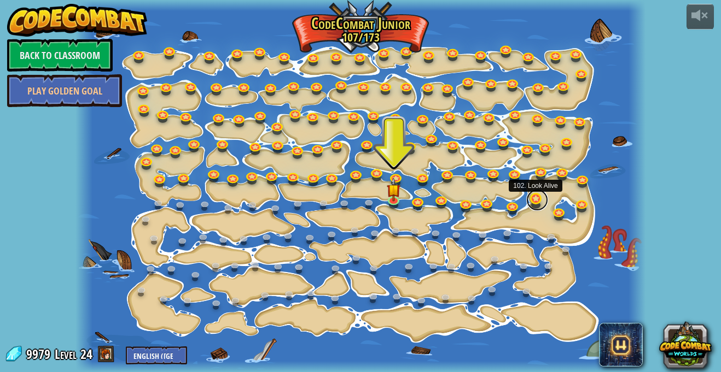
click at [529, 198] on link at bounding box center [537, 200] width 22 height 22
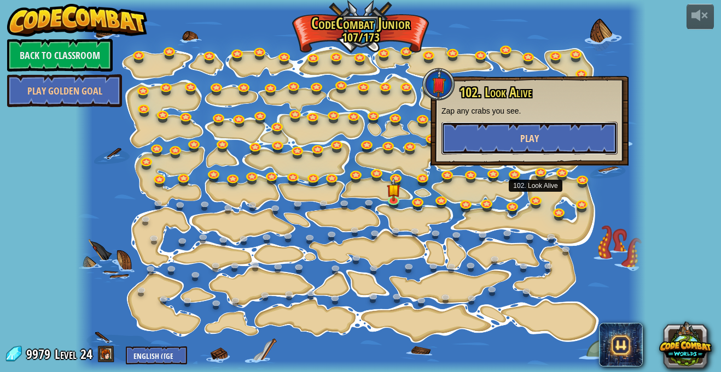
click at [556, 144] on button "Play" at bounding box center [529, 138] width 176 height 33
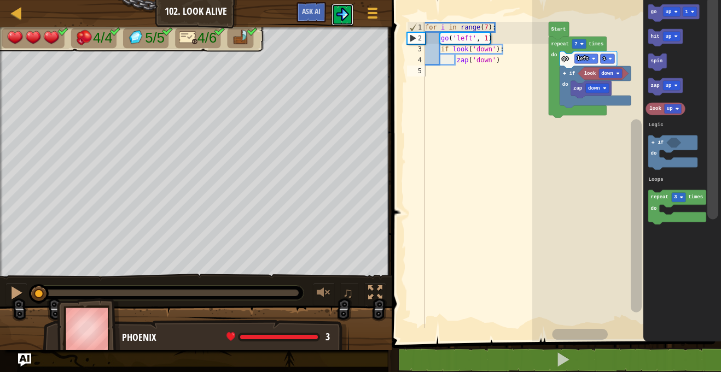
click at [346, 15] on img at bounding box center [342, 14] width 13 height 13
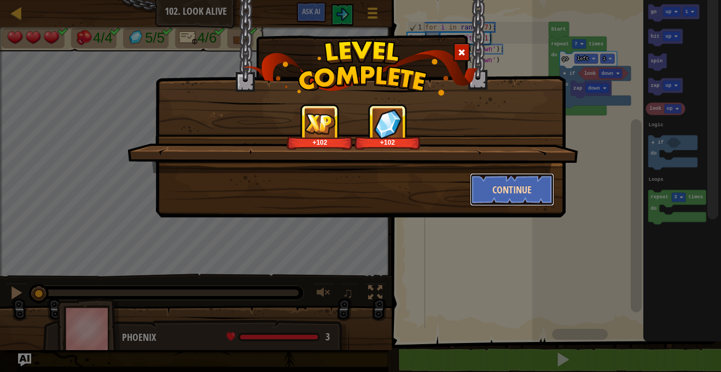
click at [496, 188] on button "Continue" at bounding box center [512, 189] width 85 height 33
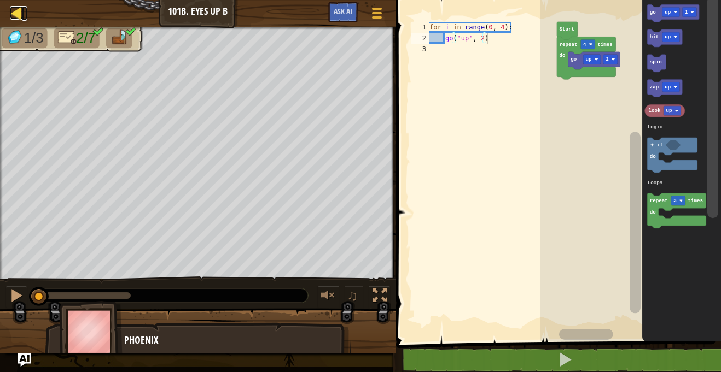
click at [14, 14] on div at bounding box center [17, 13] width 14 height 14
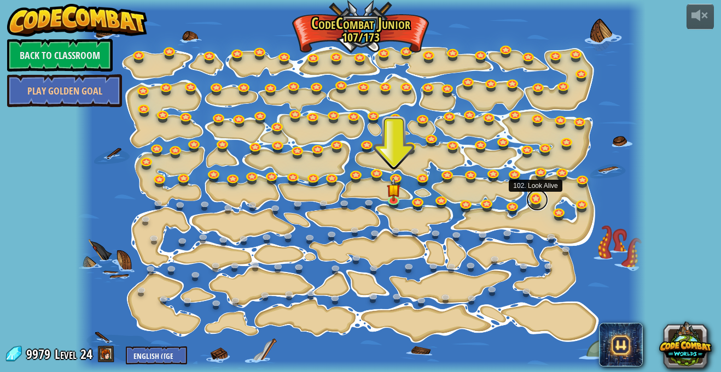
click at [533, 198] on link at bounding box center [537, 200] width 22 height 22
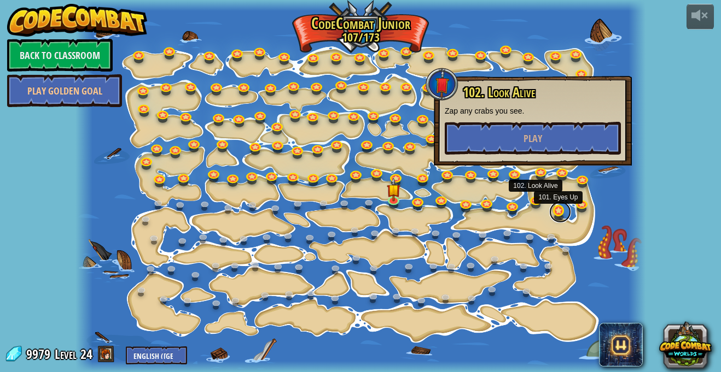
click at [556, 212] on link at bounding box center [560, 212] width 22 height 22
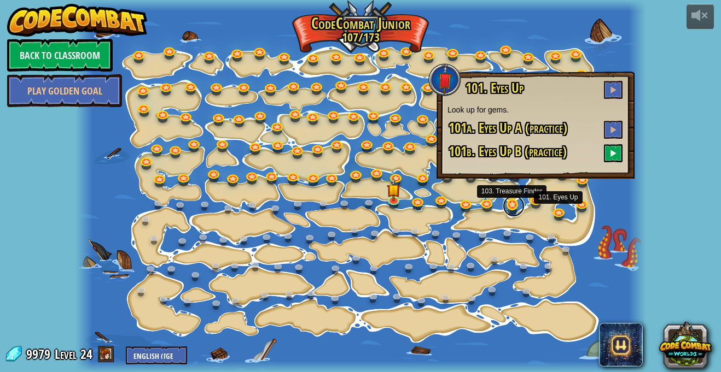
click at [512, 205] on link at bounding box center [514, 206] width 22 height 22
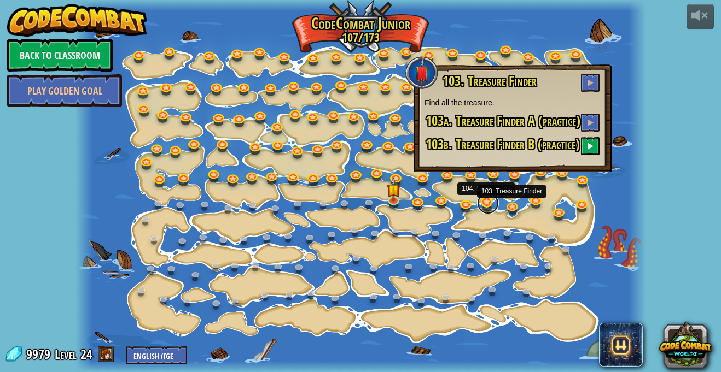
click at [493, 201] on link at bounding box center [488, 203] width 22 height 22
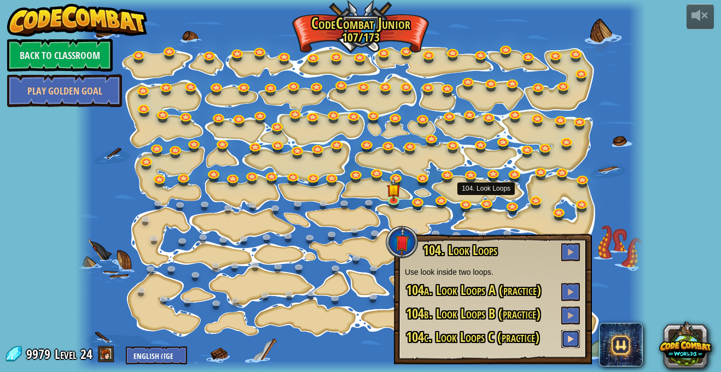
click at [573, 336] on span at bounding box center [571, 339] width 8 height 8
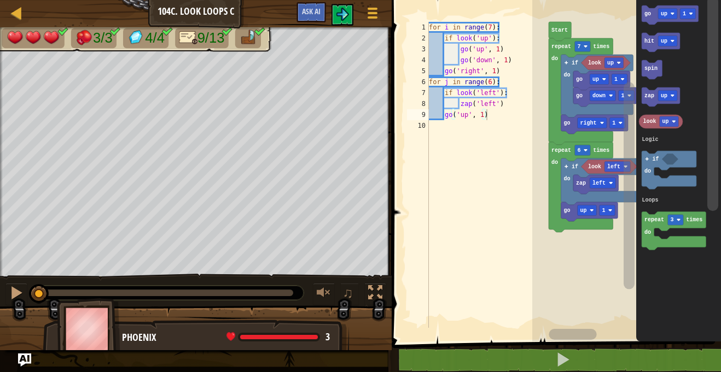
click at [573, 336] on rect "Blockly Workspace" at bounding box center [572, 334] width 48 height 11
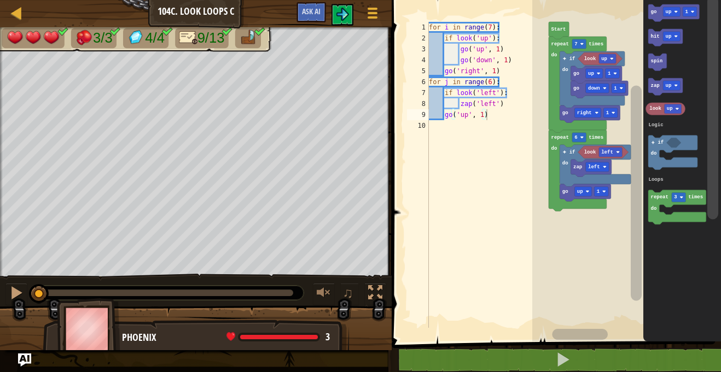
click at [573, 336] on rect "Blockly Workspace" at bounding box center [580, 334] width 56 height 11
click at [570, 319] on rect "Blockly Workspace" at bounding box center [626, 168] width 189 height 347
click at [616, 279] on rect "Blockly Workspace" at bounding box center [626, 168] width 189 height 347
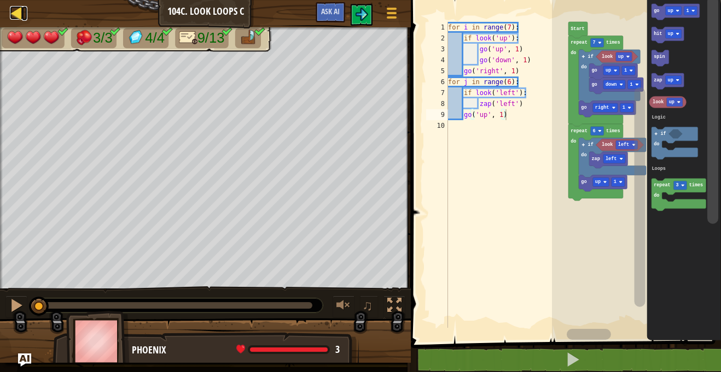
click at [10, 8] on div at bounding box center [17, 13] width 14 height 14
